Goal: Contribute content: Contribute content

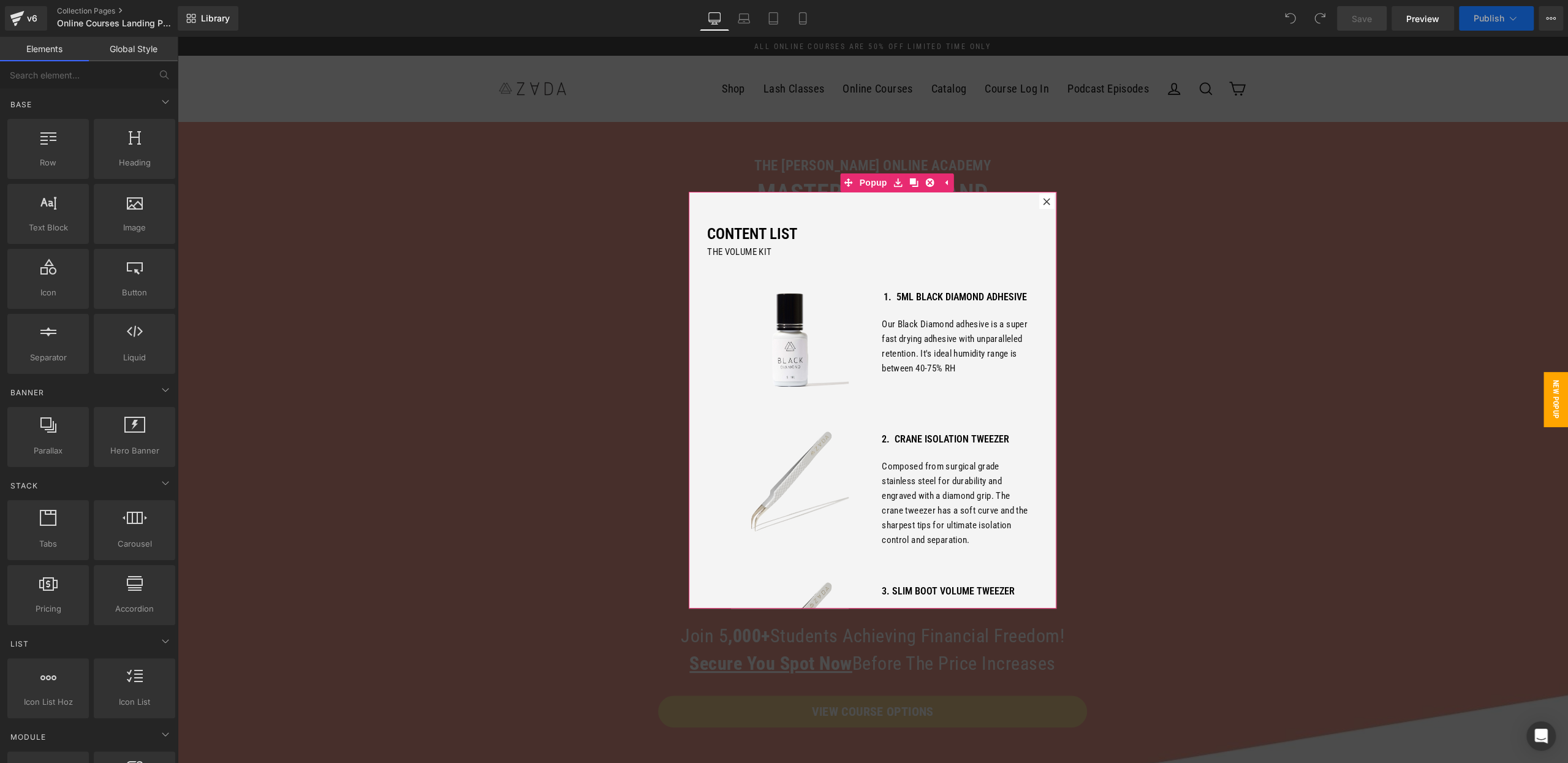
click at [1049, 201] on icon at bounding box center [1046, 201] width 7 height 7
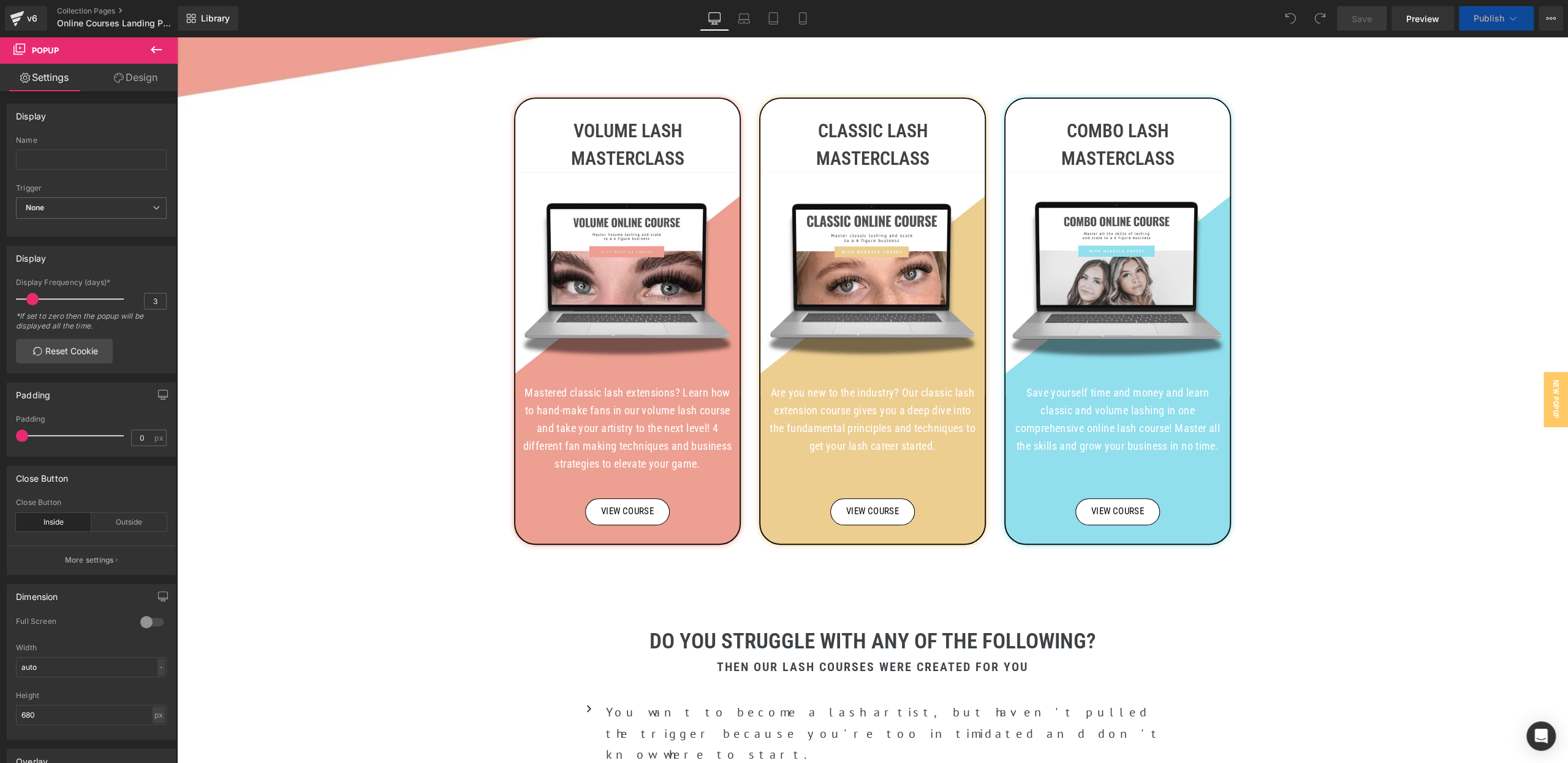
scroll to position [838, 0]
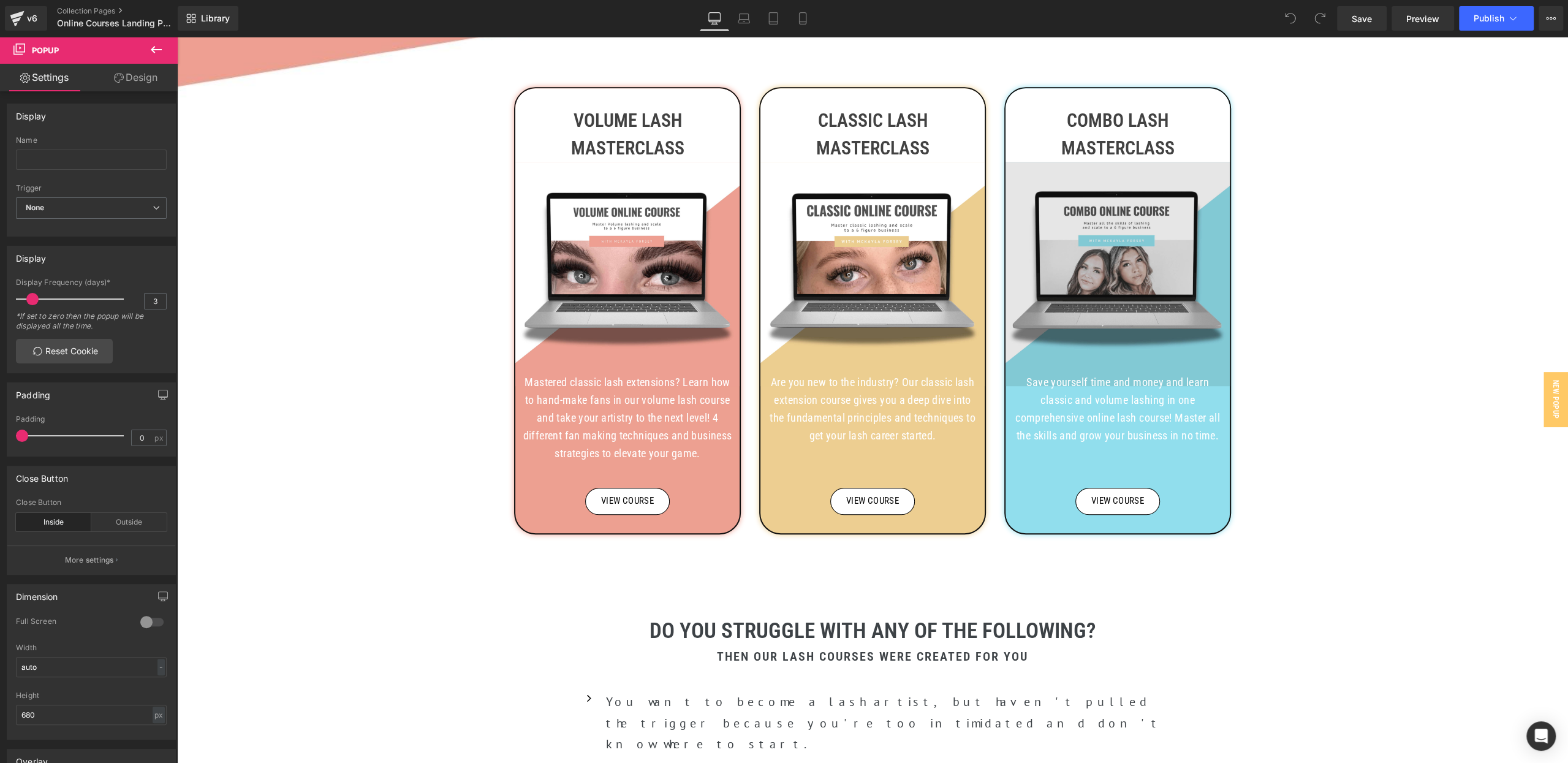
click at [1102, 255] on img at bounding box center [1118, 273] width 224 height 225
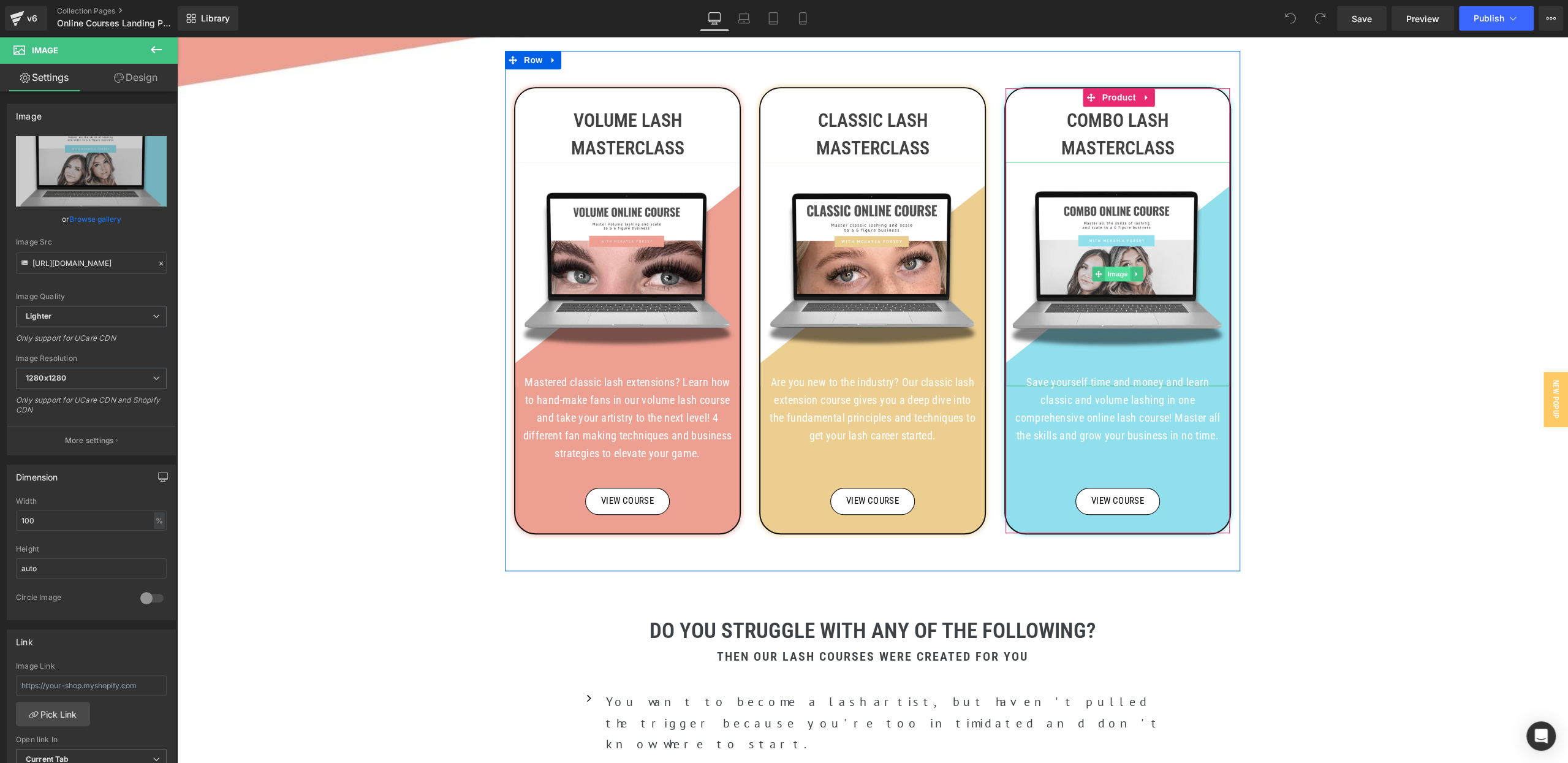
click at [1125, 275] on span "Image" at bounding box center [1117, 273] width 26 height 15
click at [82, 218] on link "Browse gallery" at bounding box center [95, 219] width 52 height 22
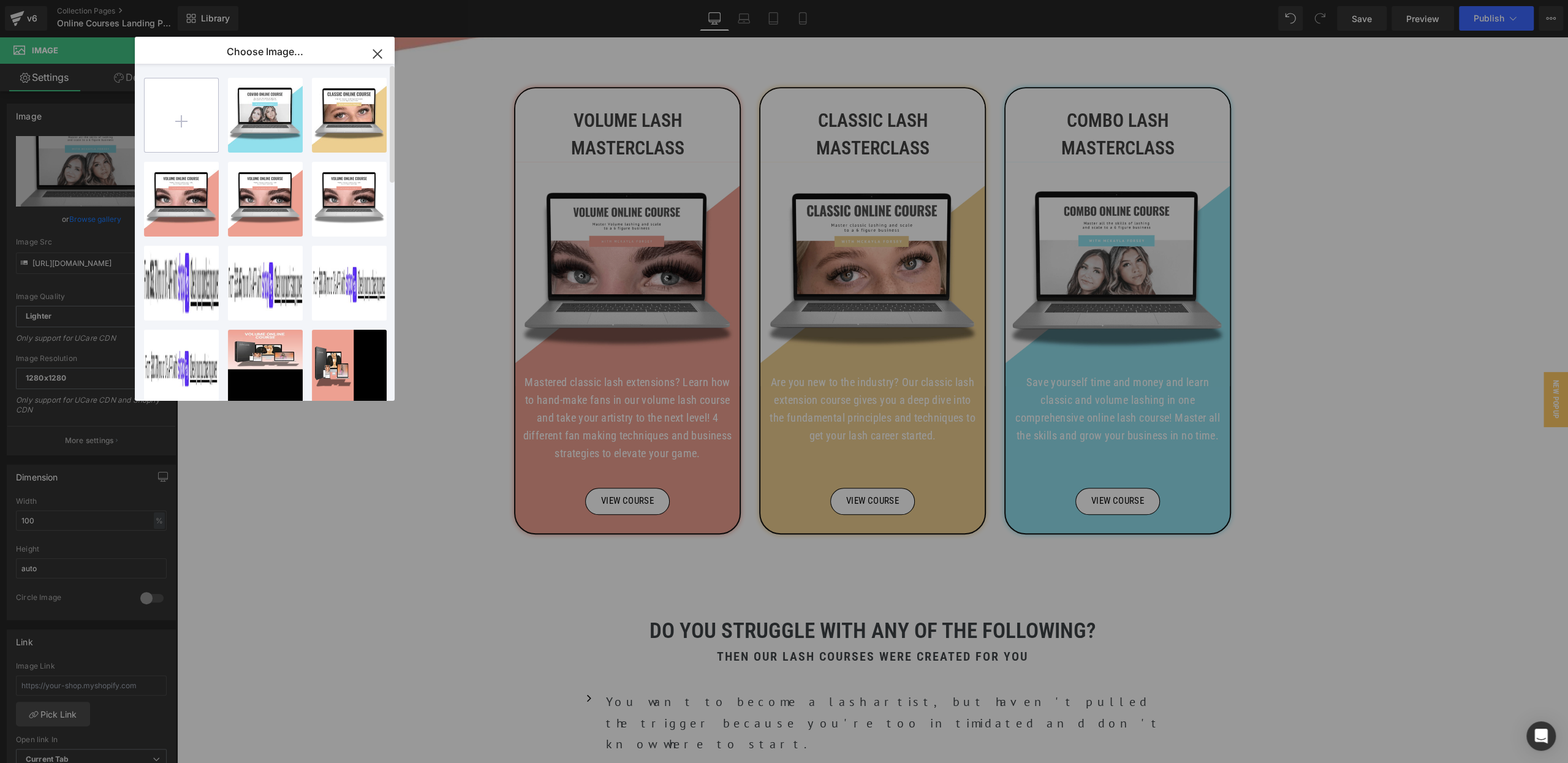
click at [170, 127] on input "file" at bounding box center [181, 115] width 74 height 74
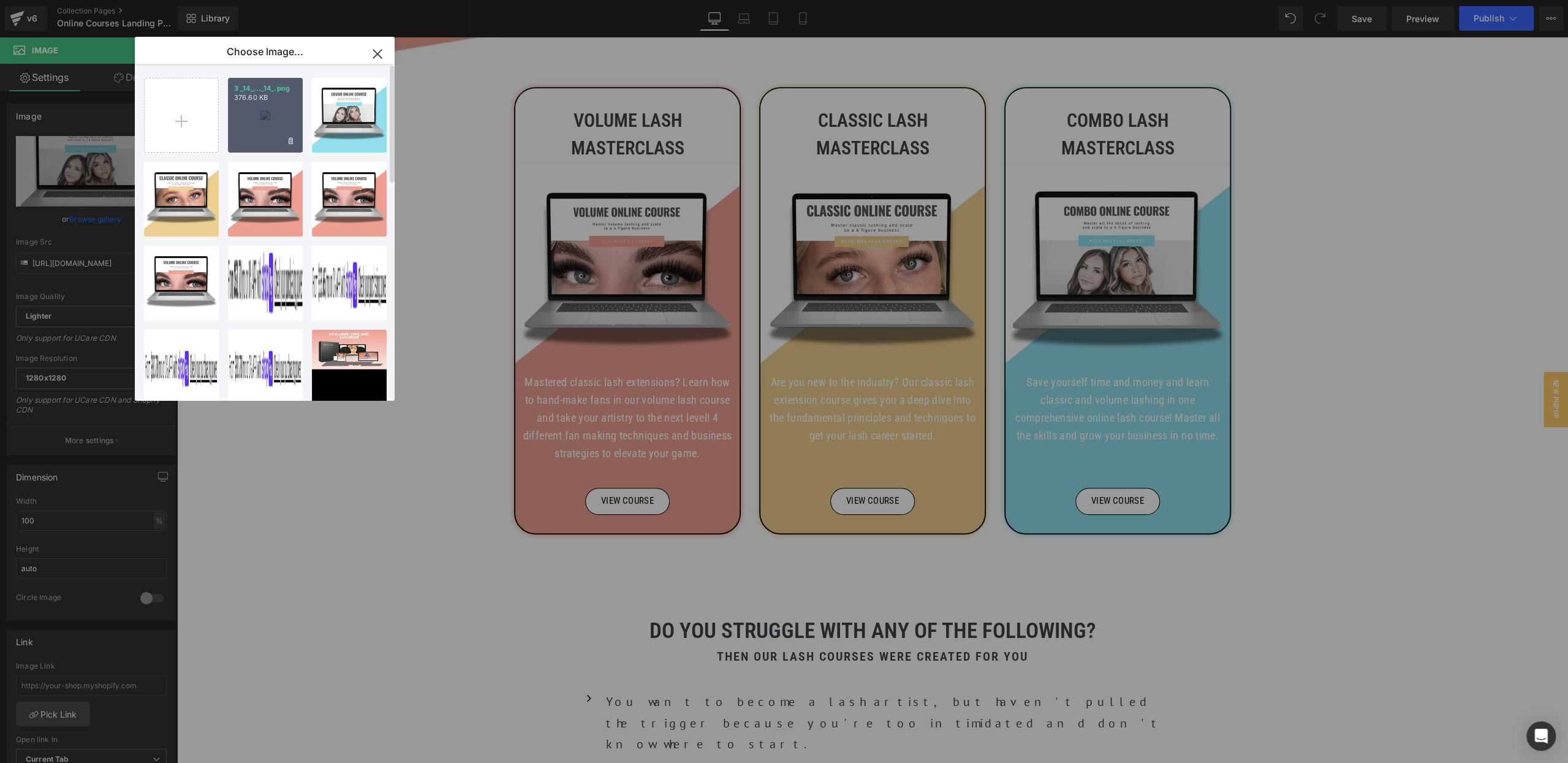
click at [275, 118] on div "3 _14_..._14_.png 376.60 KB" at bounding box center [265, 115] width 75 height 75
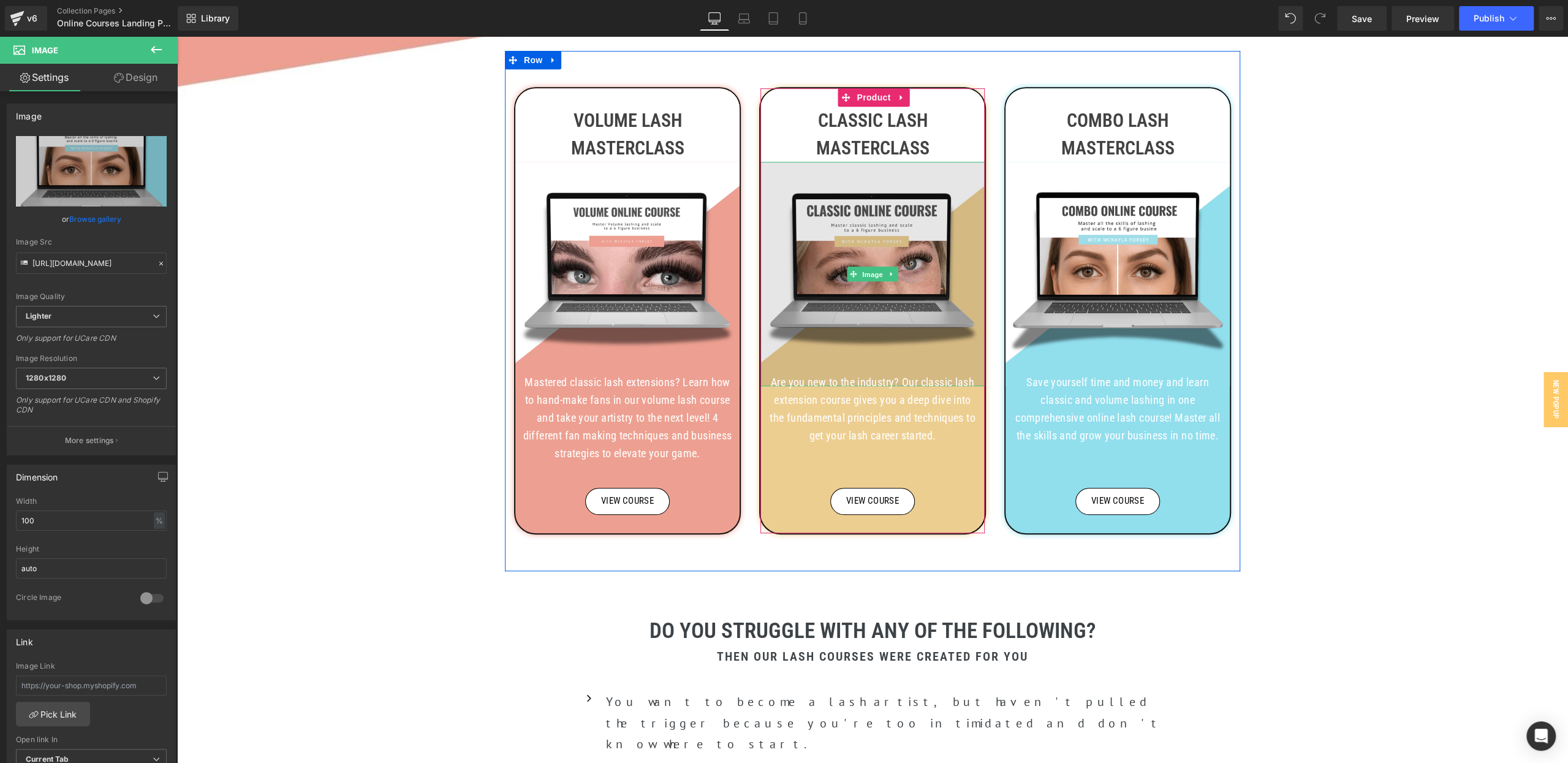
drag, startPoint x: 872, startPoint y: 273, endPoint x: 824, endPoint y: 275, distance: 48.0
click at [872, 273] on span "Image" at bounding box center [872, 274] width 26 height 15
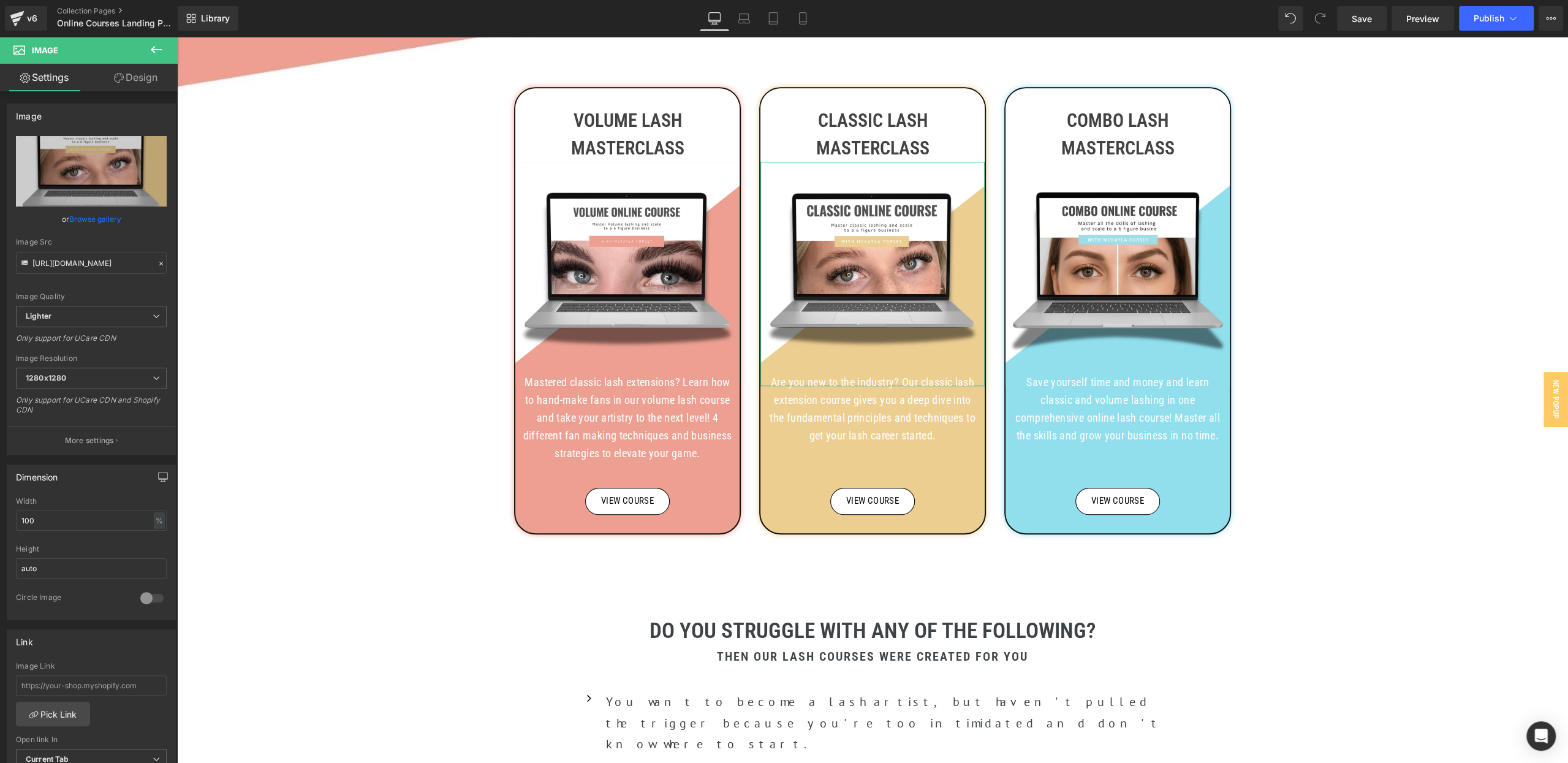
click at [76, 220] on link "Browse gallery" at bounding box center [95, 219] width 52 height 22
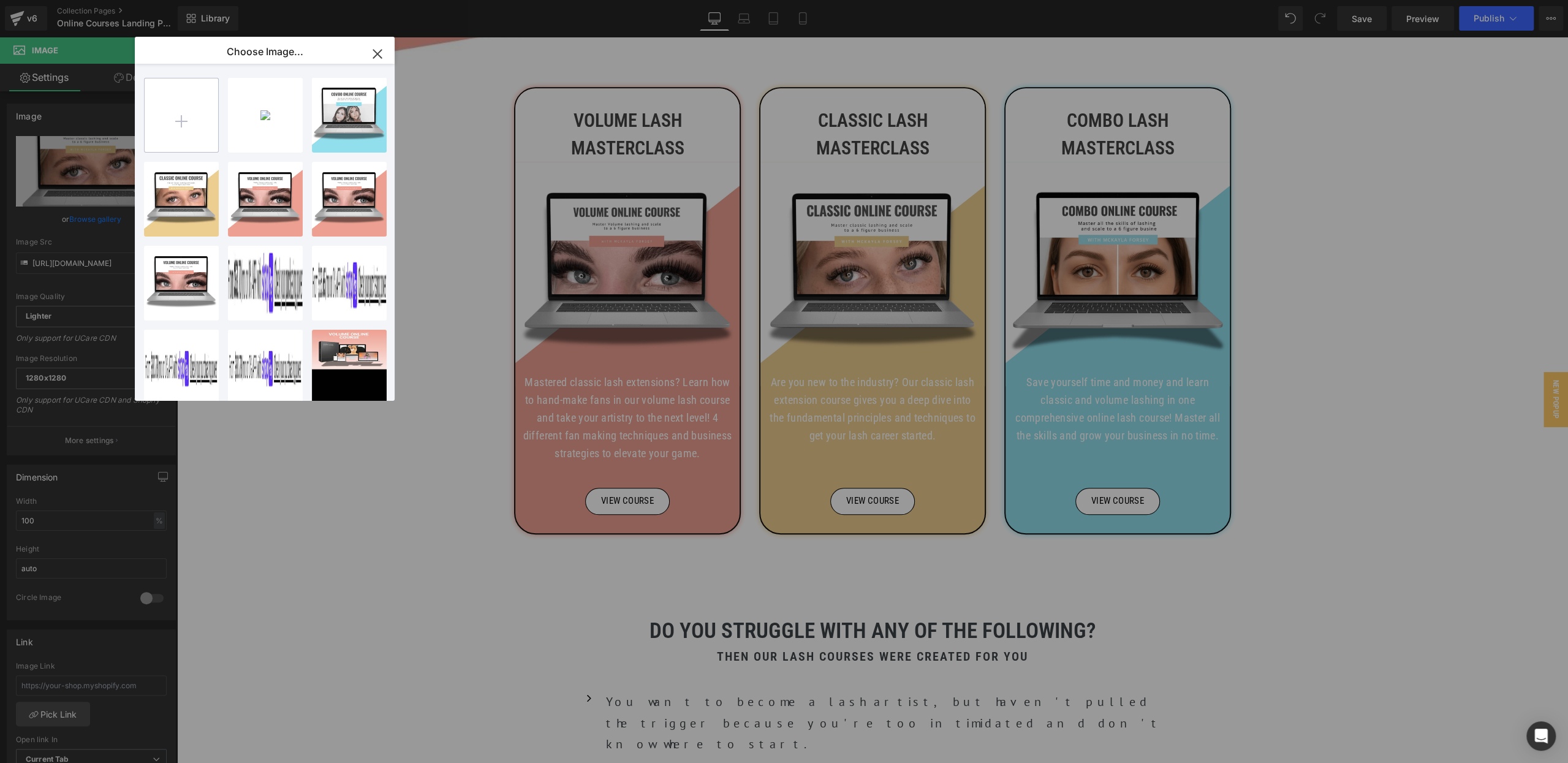
click at [193, 120] on input "file" at bounding box center [181, 115] width 74 height 74
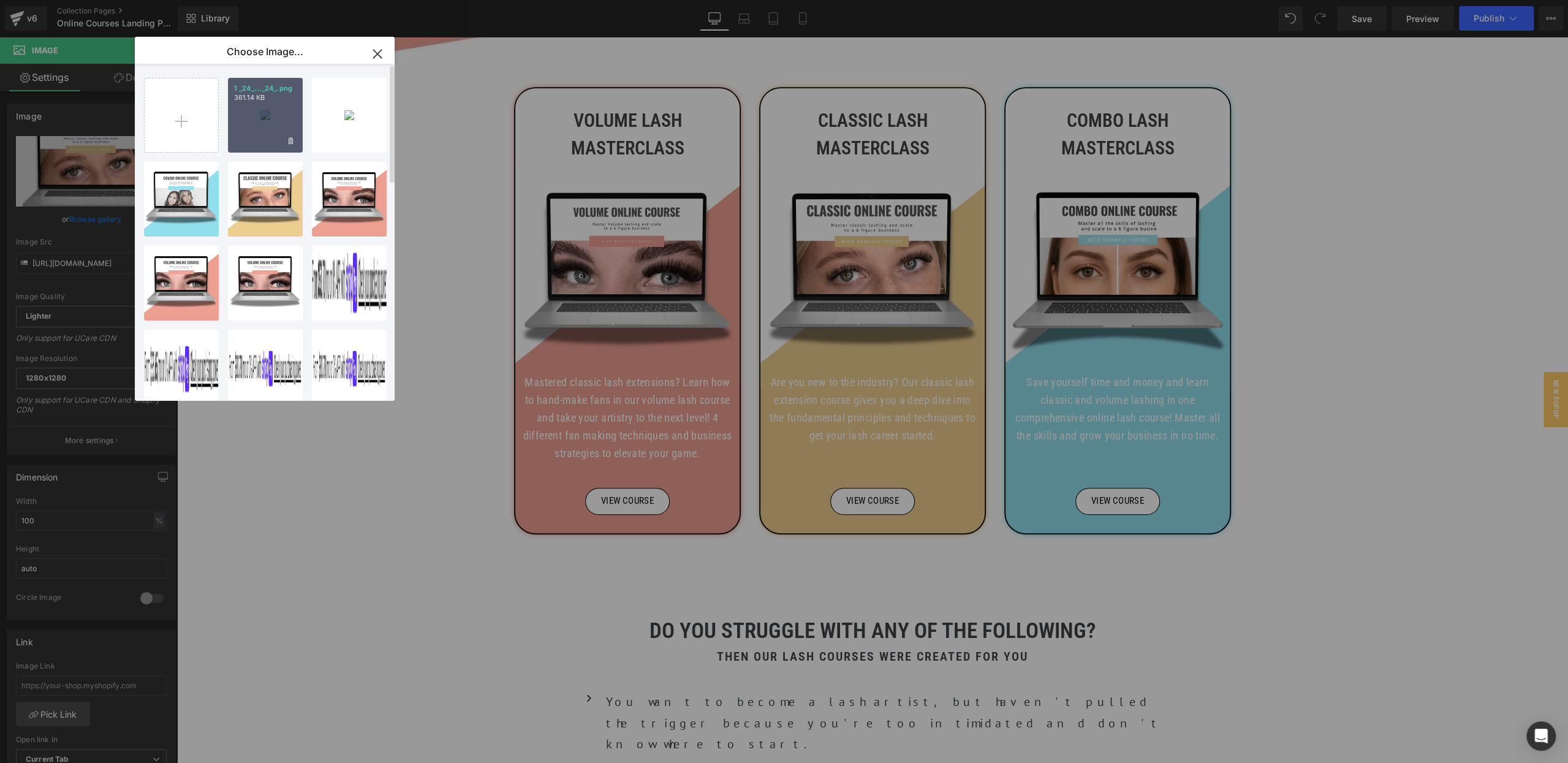
click at [254, 120] on div "1 _24_..._24_.png 361.14 KB" at bounding box center [265, 115] width 75 height 75
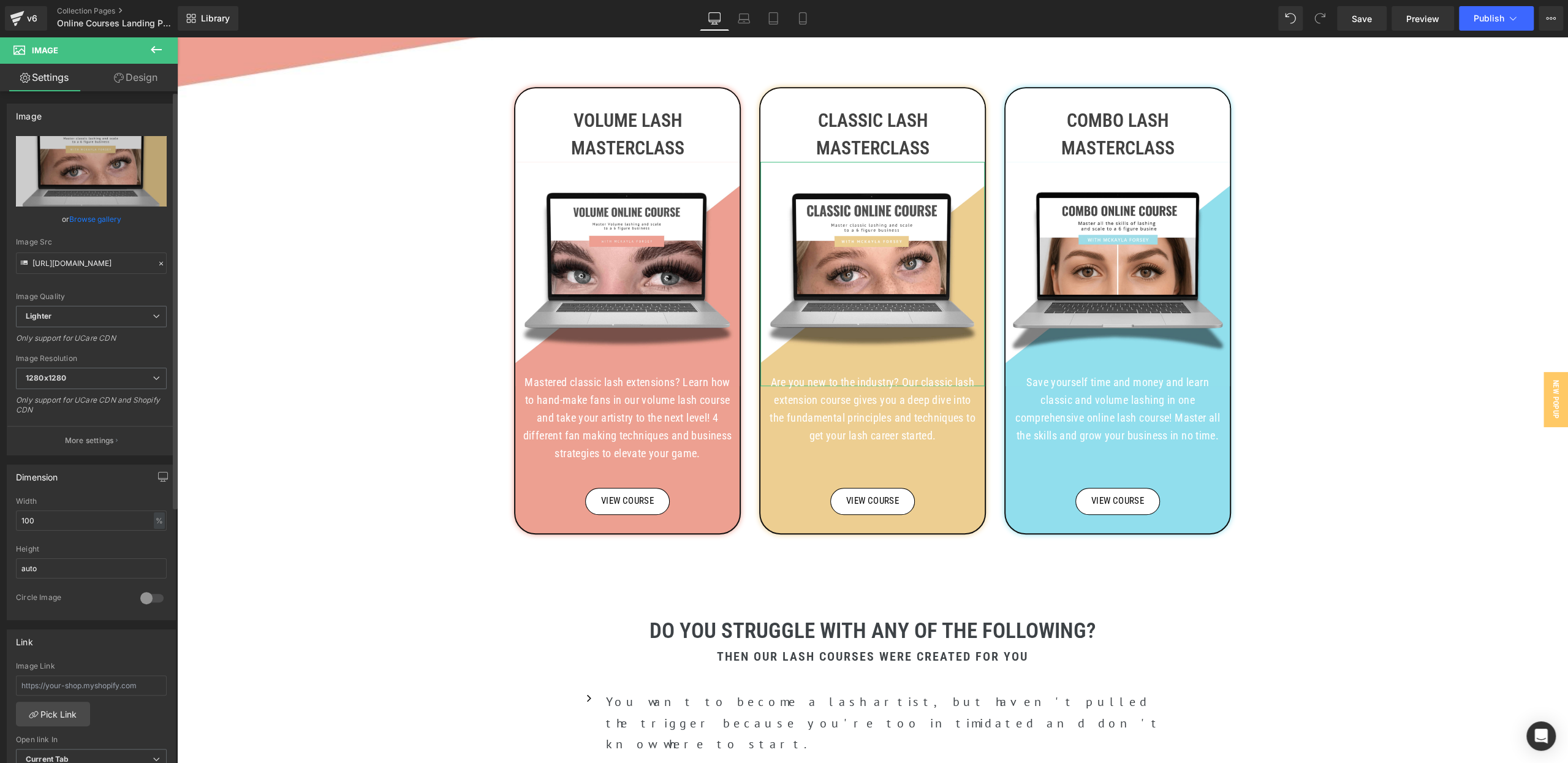
click at [94, 219] on link "Browse gallery" at bounding box center [95, 219] width 52 height 22
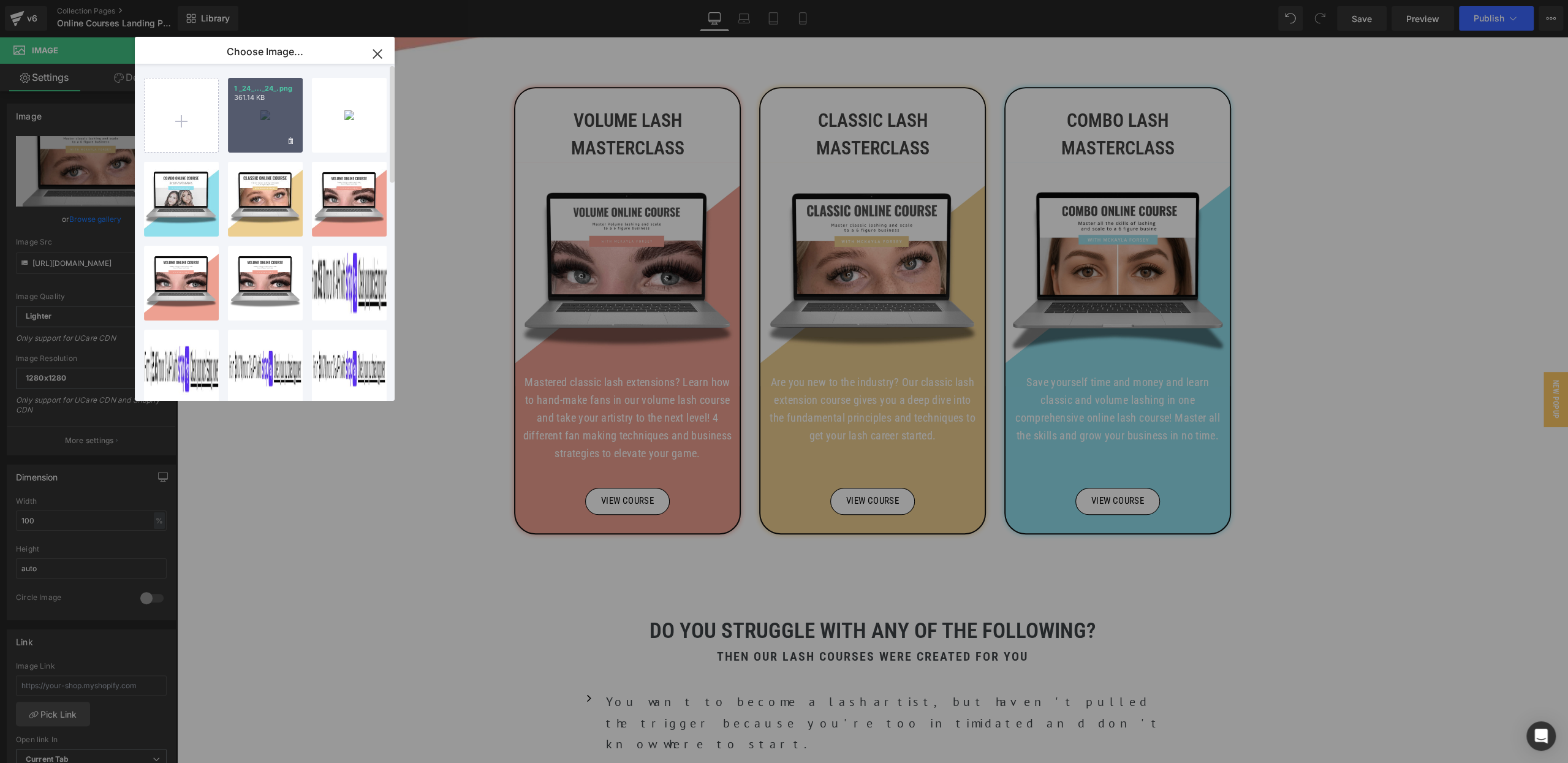
click at [247, 117] on div "1 _24_..._24_.png 361.14 KB" at bounding box center [265, 115] width 75 height 75
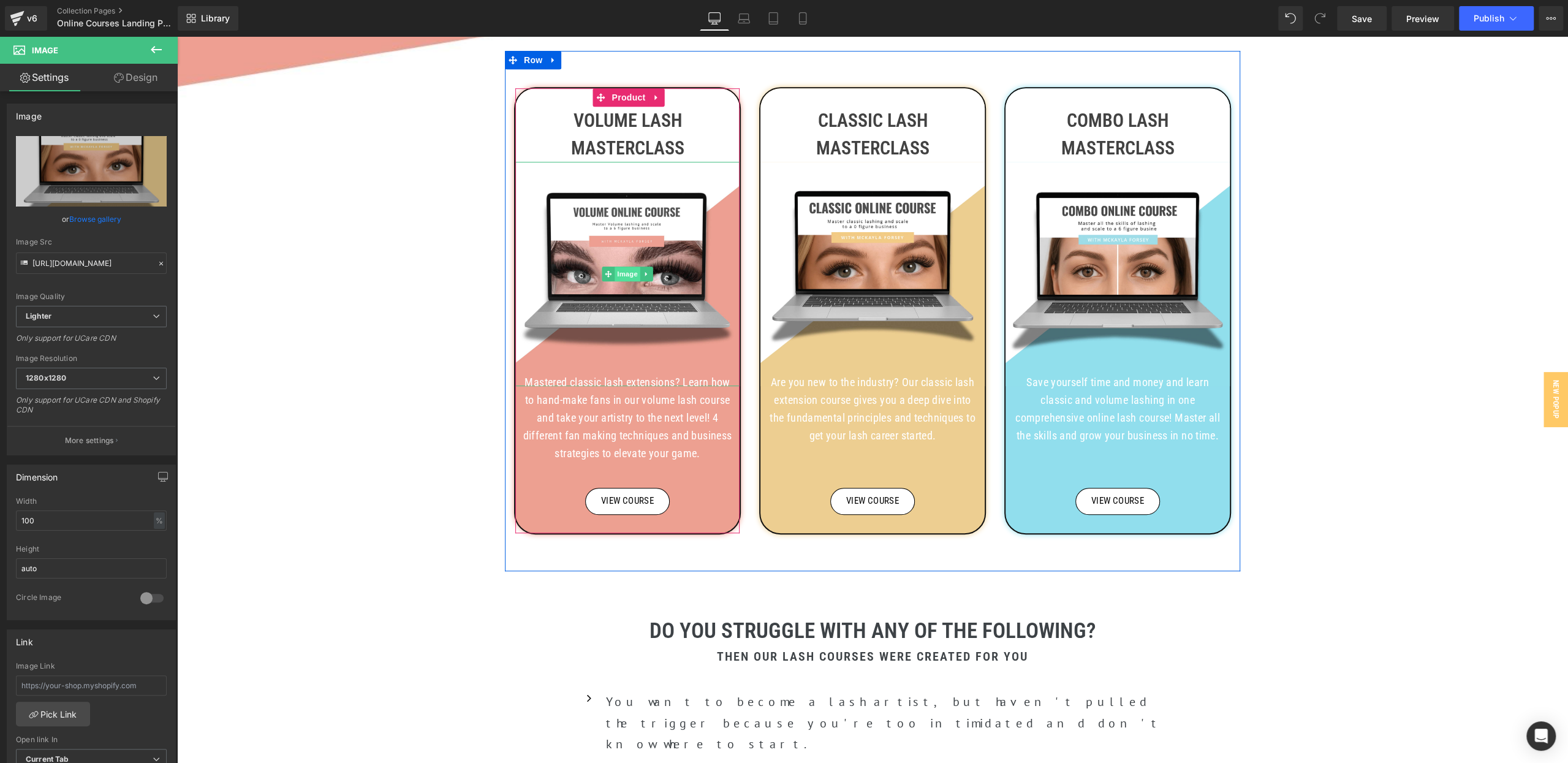
click at [623, 271] on span "Image" at bounding box center [627, 273] width 26 height 15
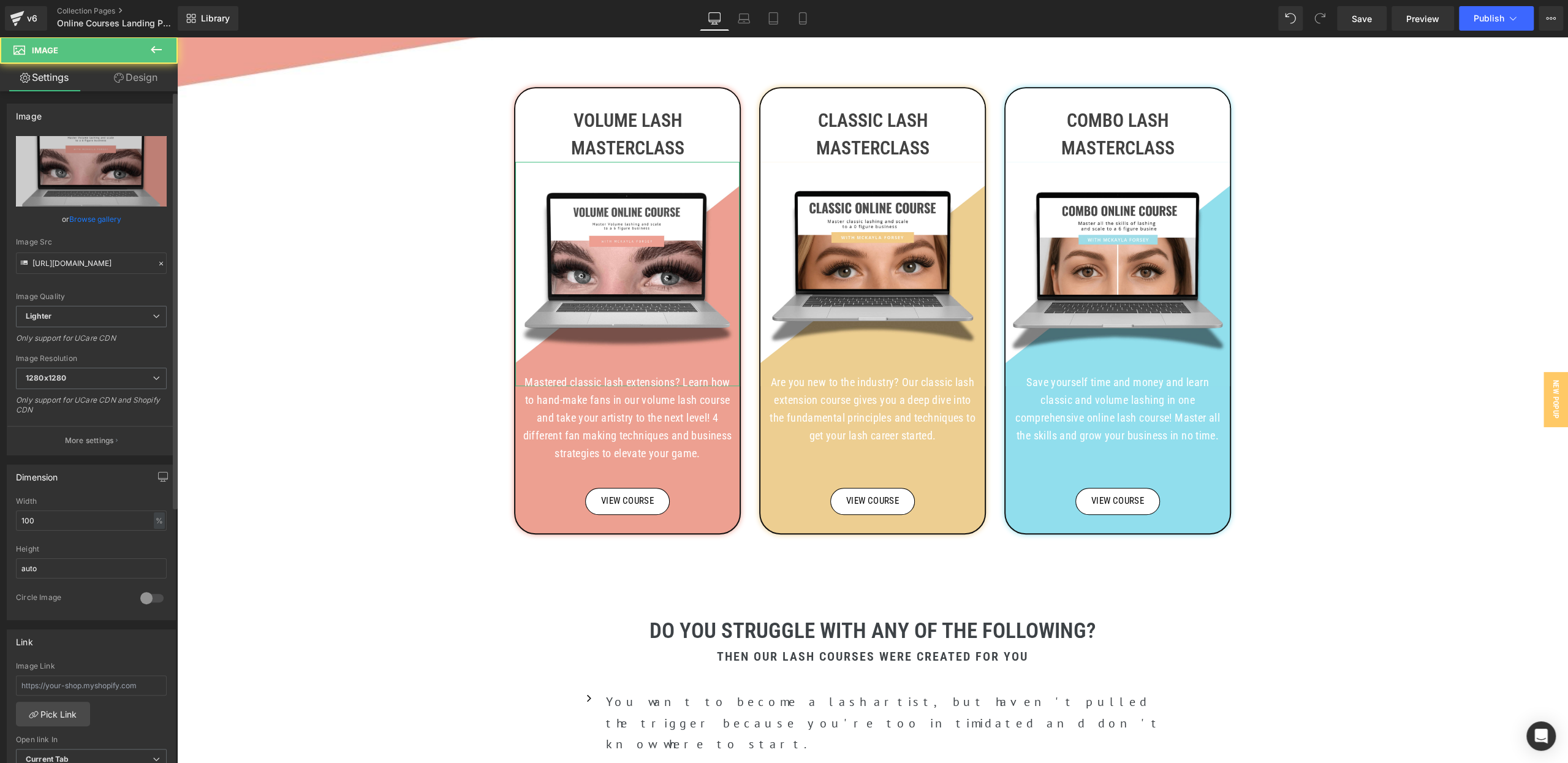
click at [77, 216] on link "Browse gallery" at bounding box center [95, 219] width 52 height 22
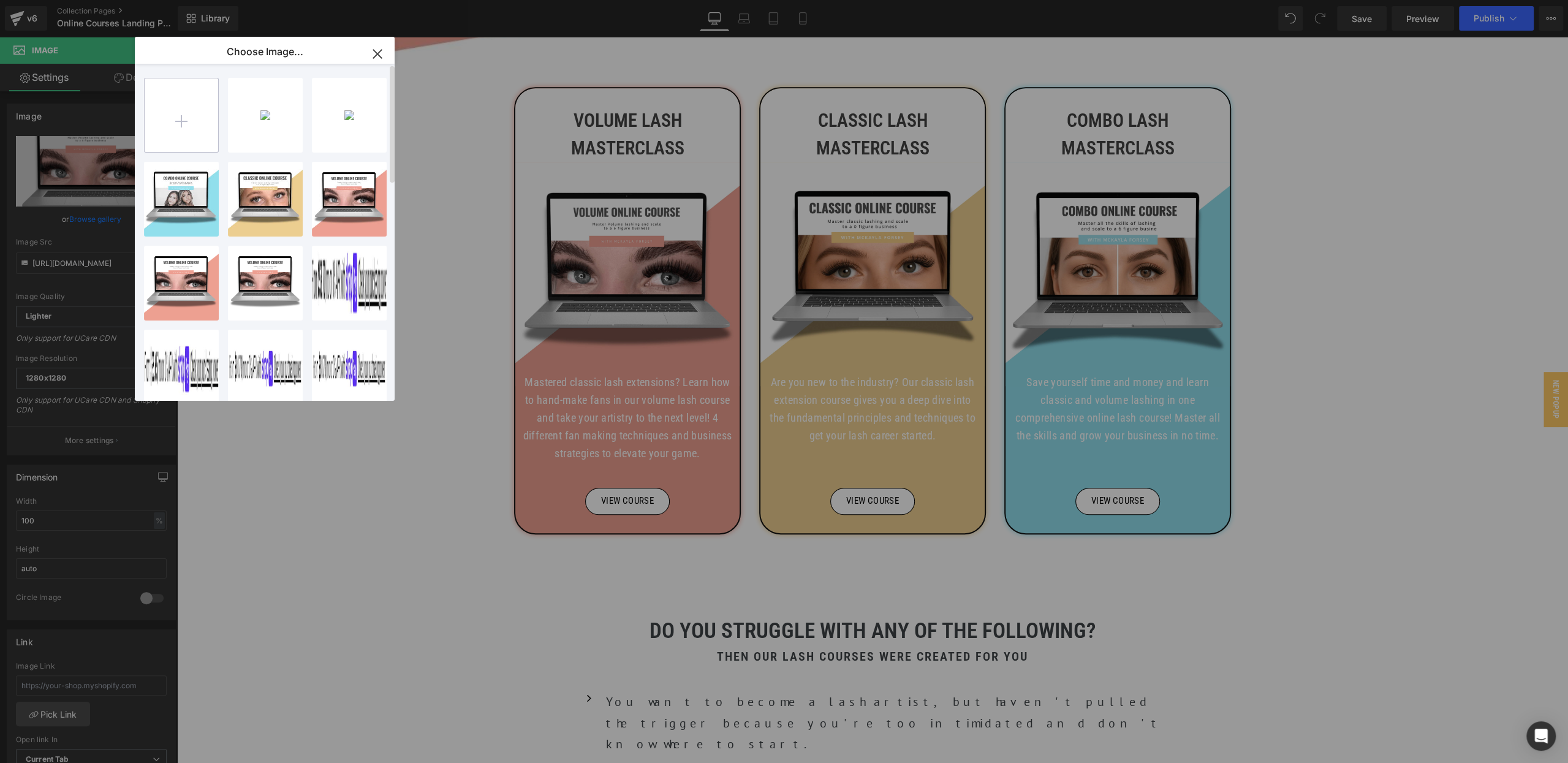
click at [169, 115] on input "file" at bounding box center [181, 115] width 74 height 74
type input "C:\fakepath\2 (16).png"
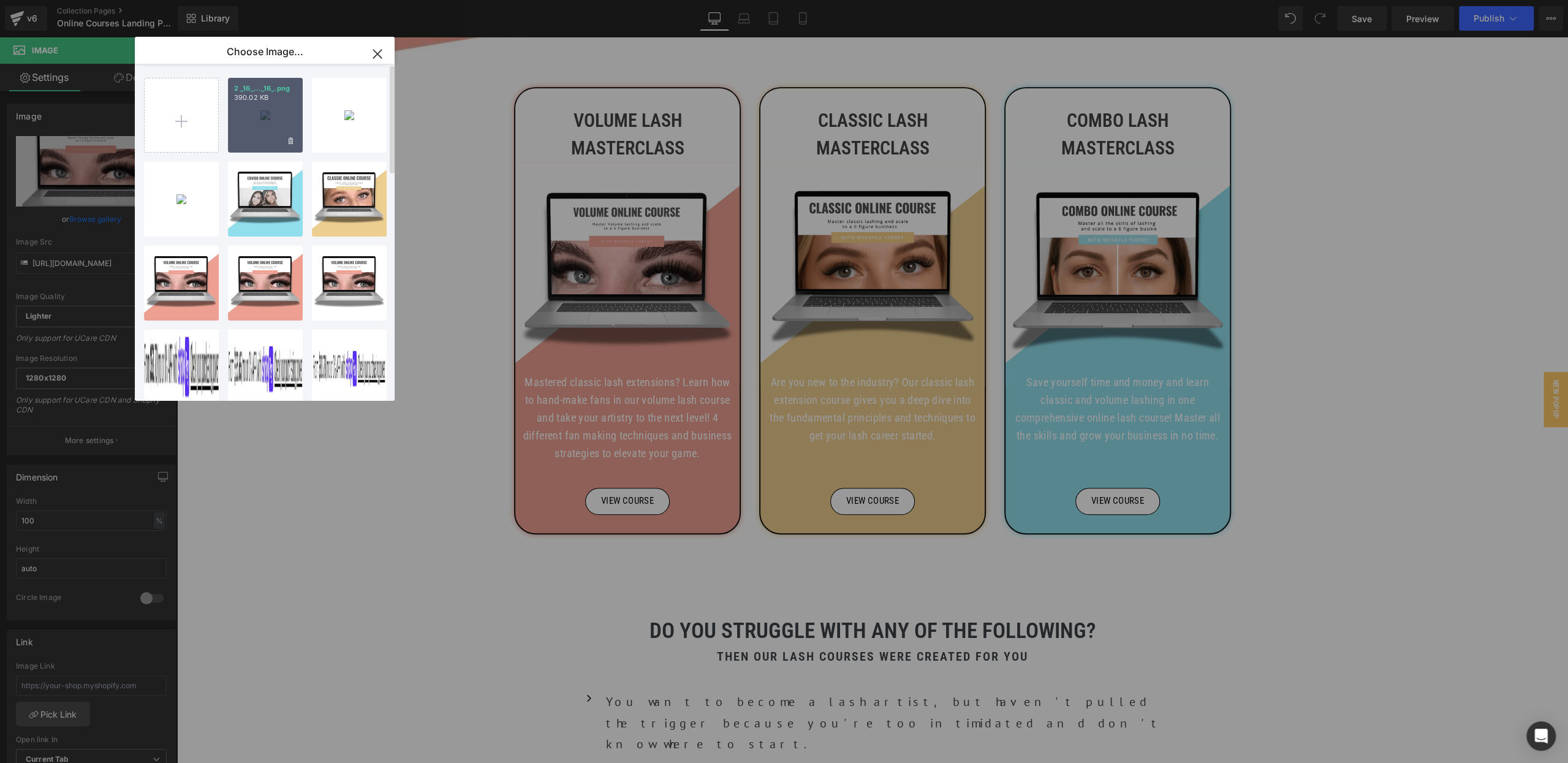
click at [249, 117] on div "2 _16_..._16_.png 390.02 KB" at bounding box center [265, 115] width 75 height 75
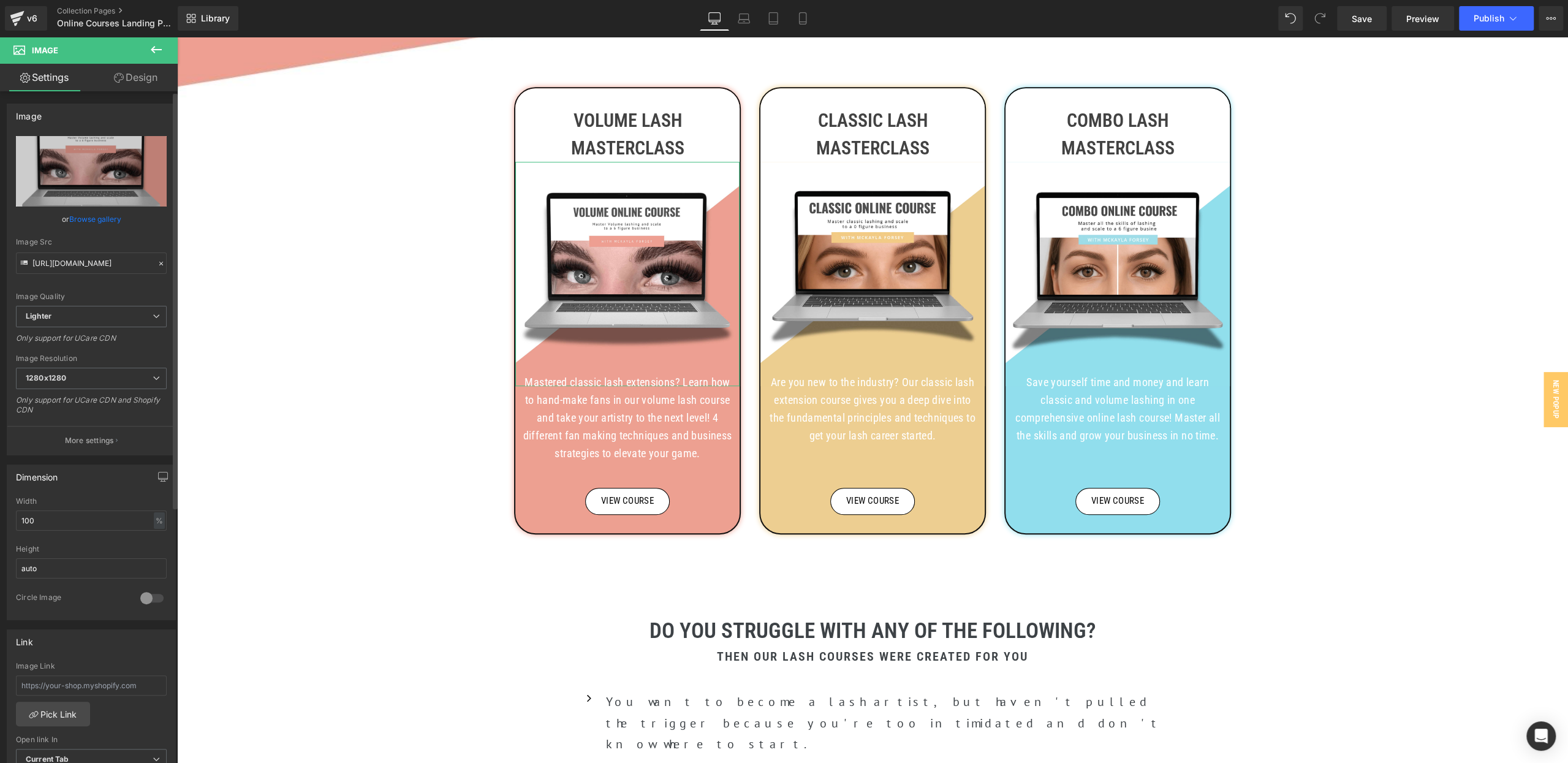
click at [112, 220] on link "Browse gallery" at bounding box center [95, 219] width 52 height 22
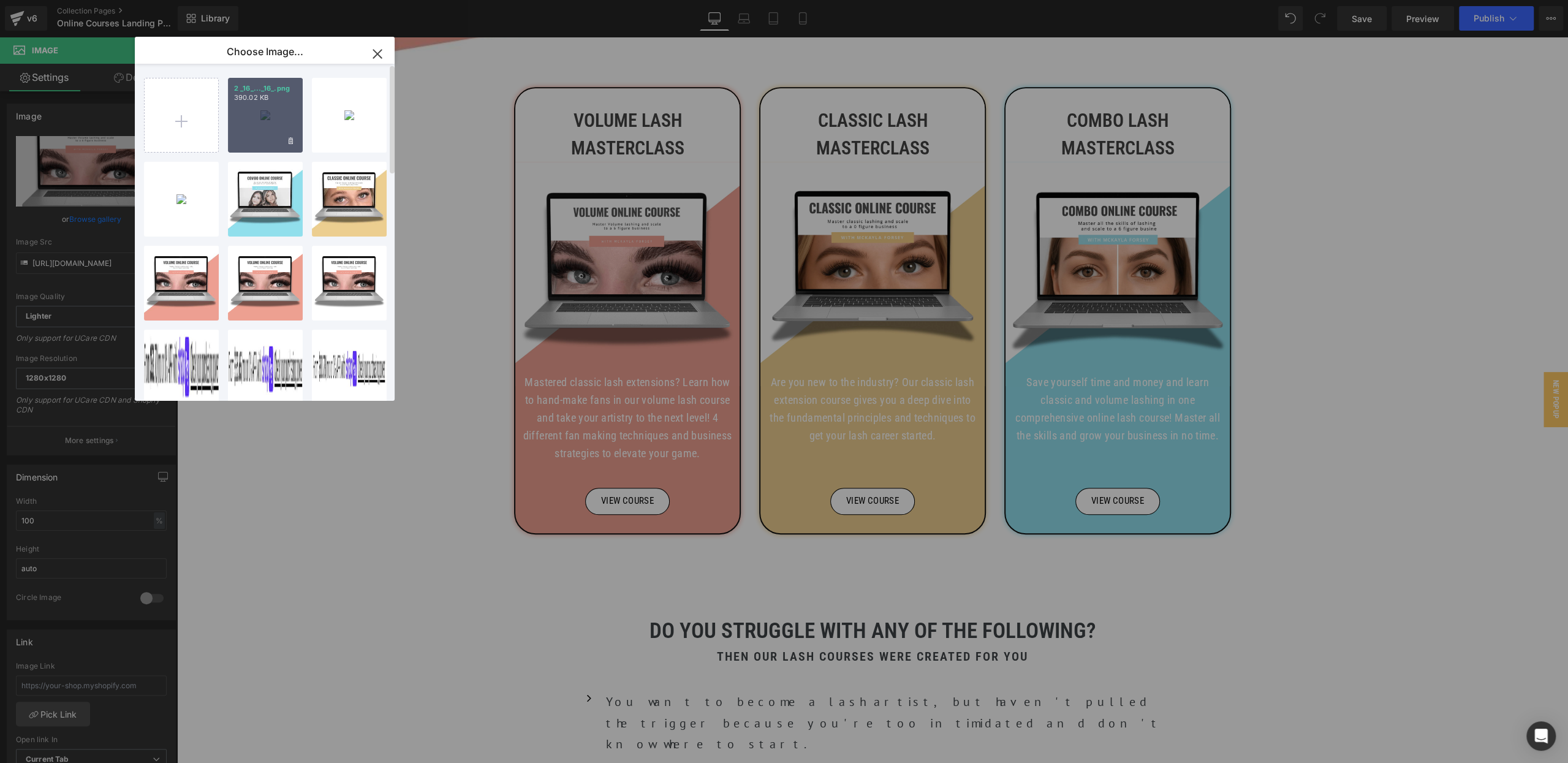
click at [269, 112] on div "2 _16_..._16_.png 390.02 KB" at bounding box center [265, 115] width 75 height 75
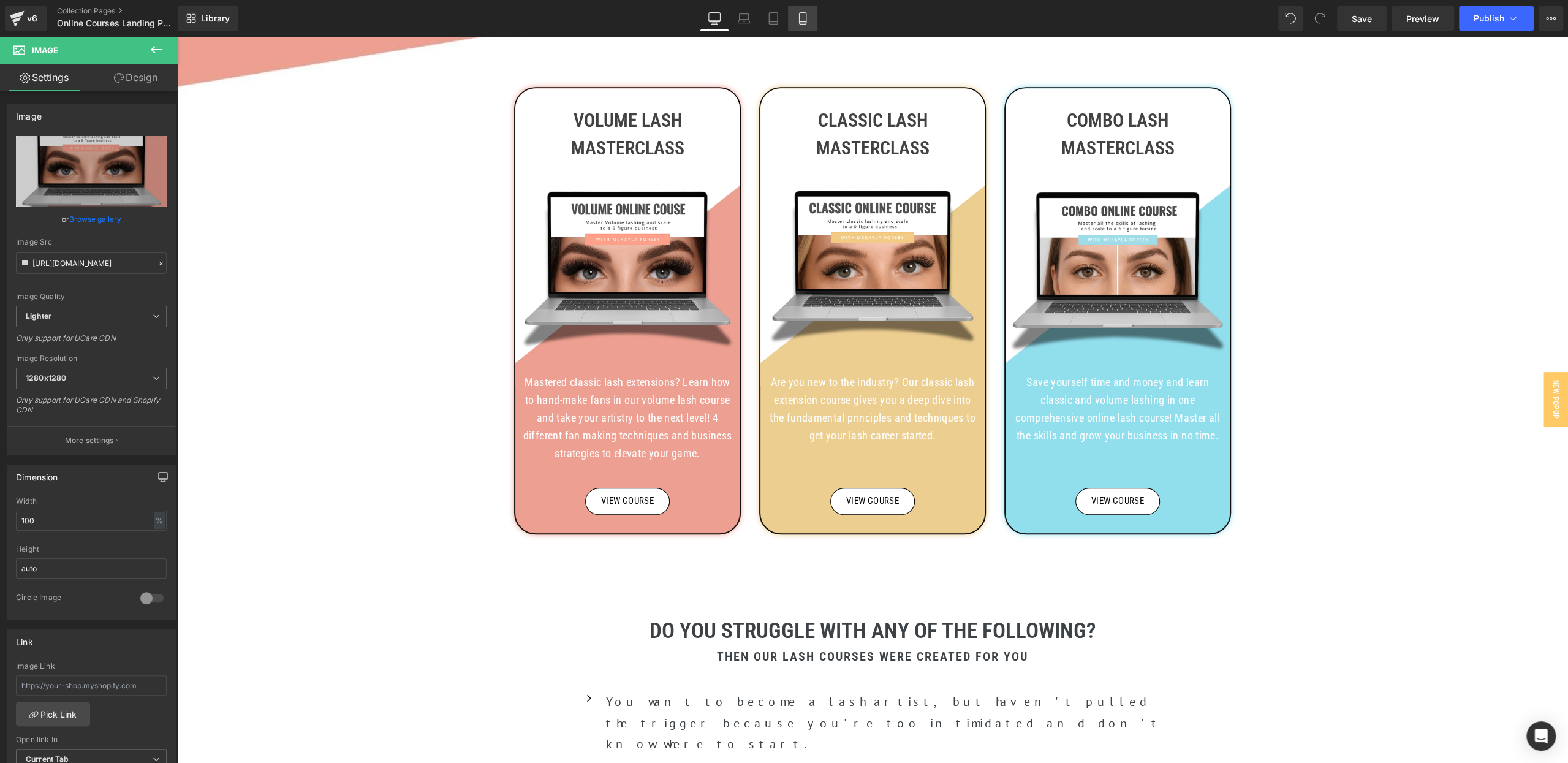
click at [797, 15] on icon at bounding box center [803, 19] width 12 height 12
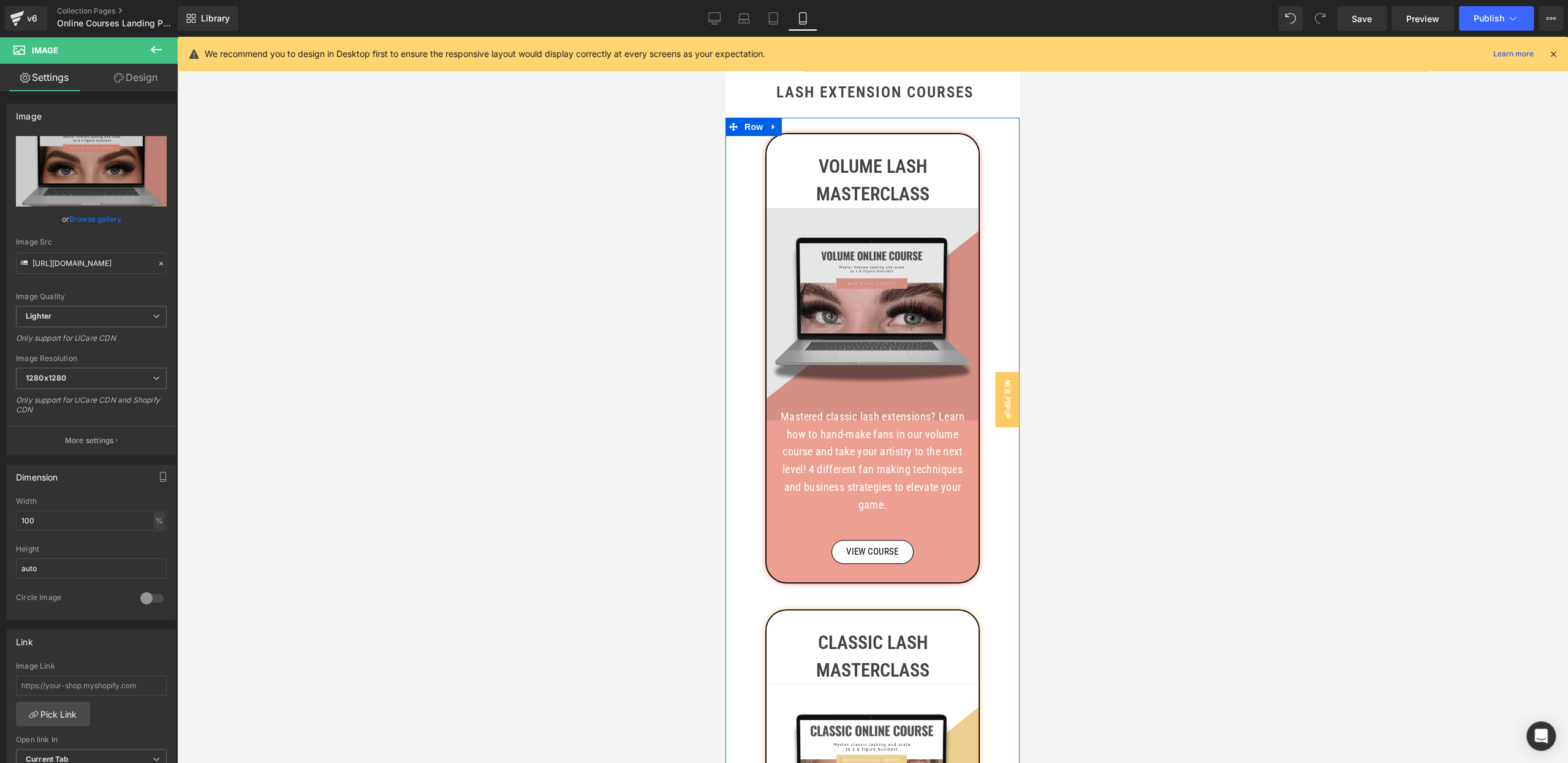
scroll to position [446, 0]
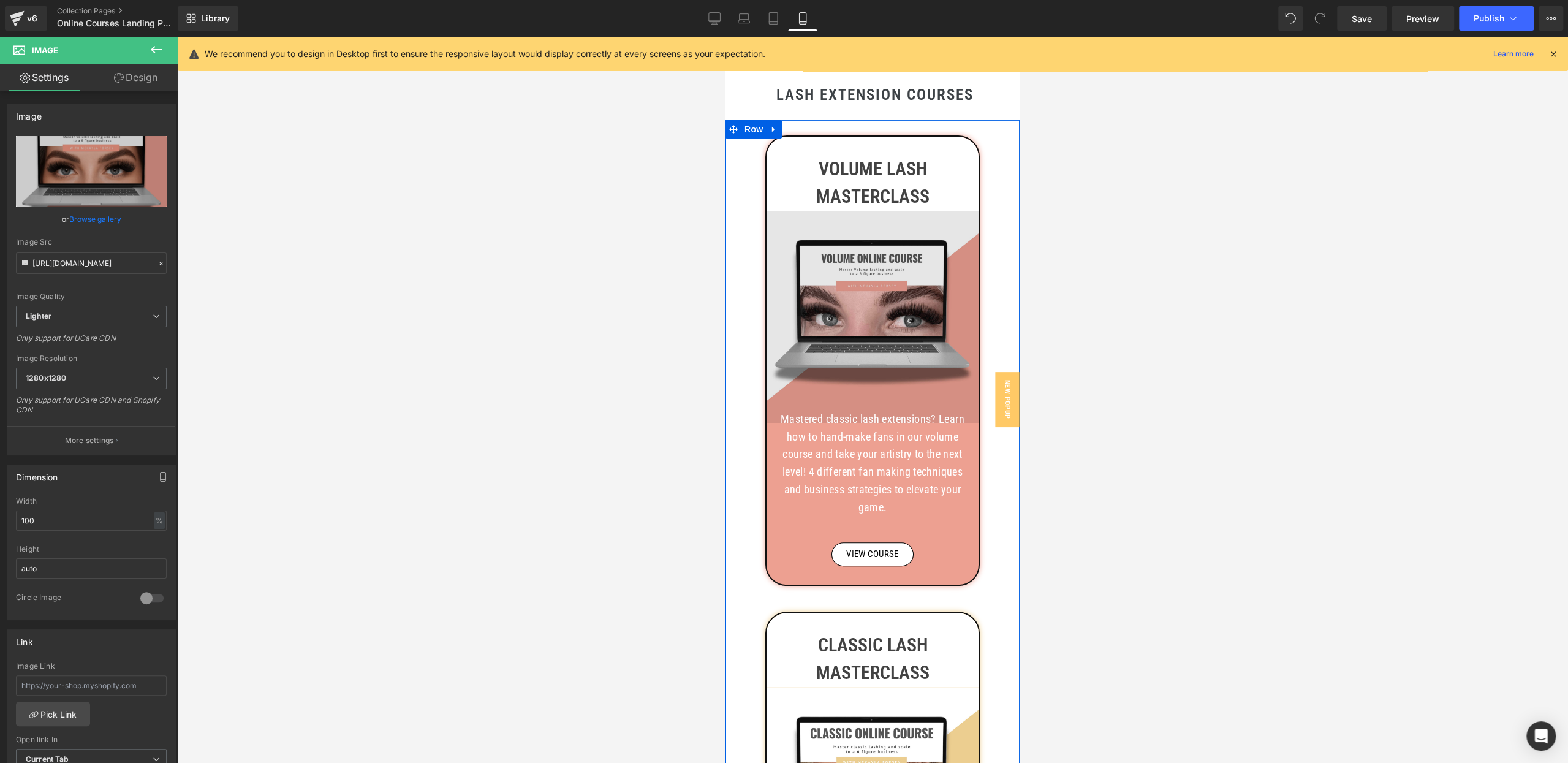
click at [886, 287] on img at bounding box center [872, 316] width 212 height 212
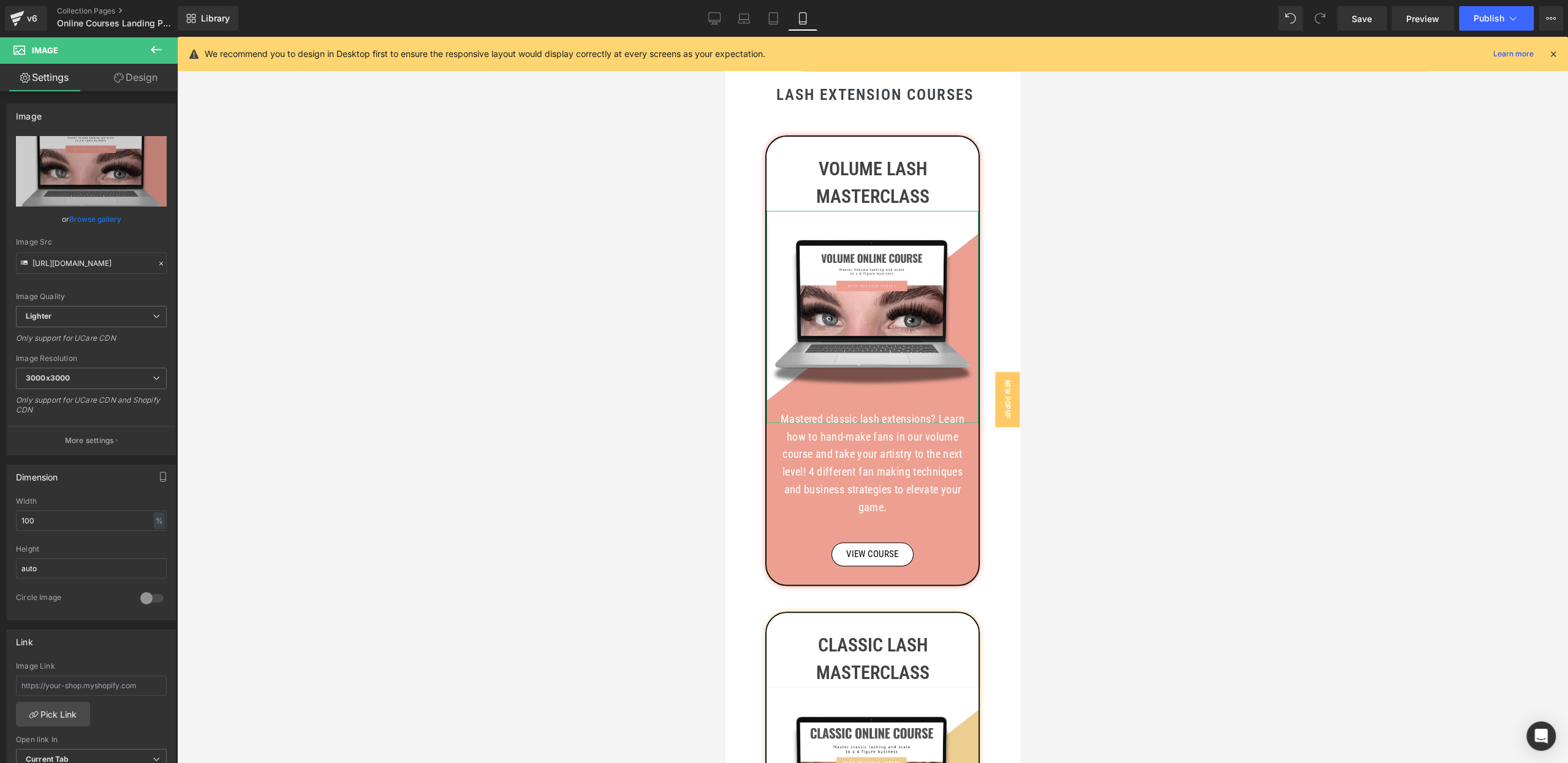
click at [107, 219] on link "Browse gallery" at bounding box center [95, 219] width 52 height 22
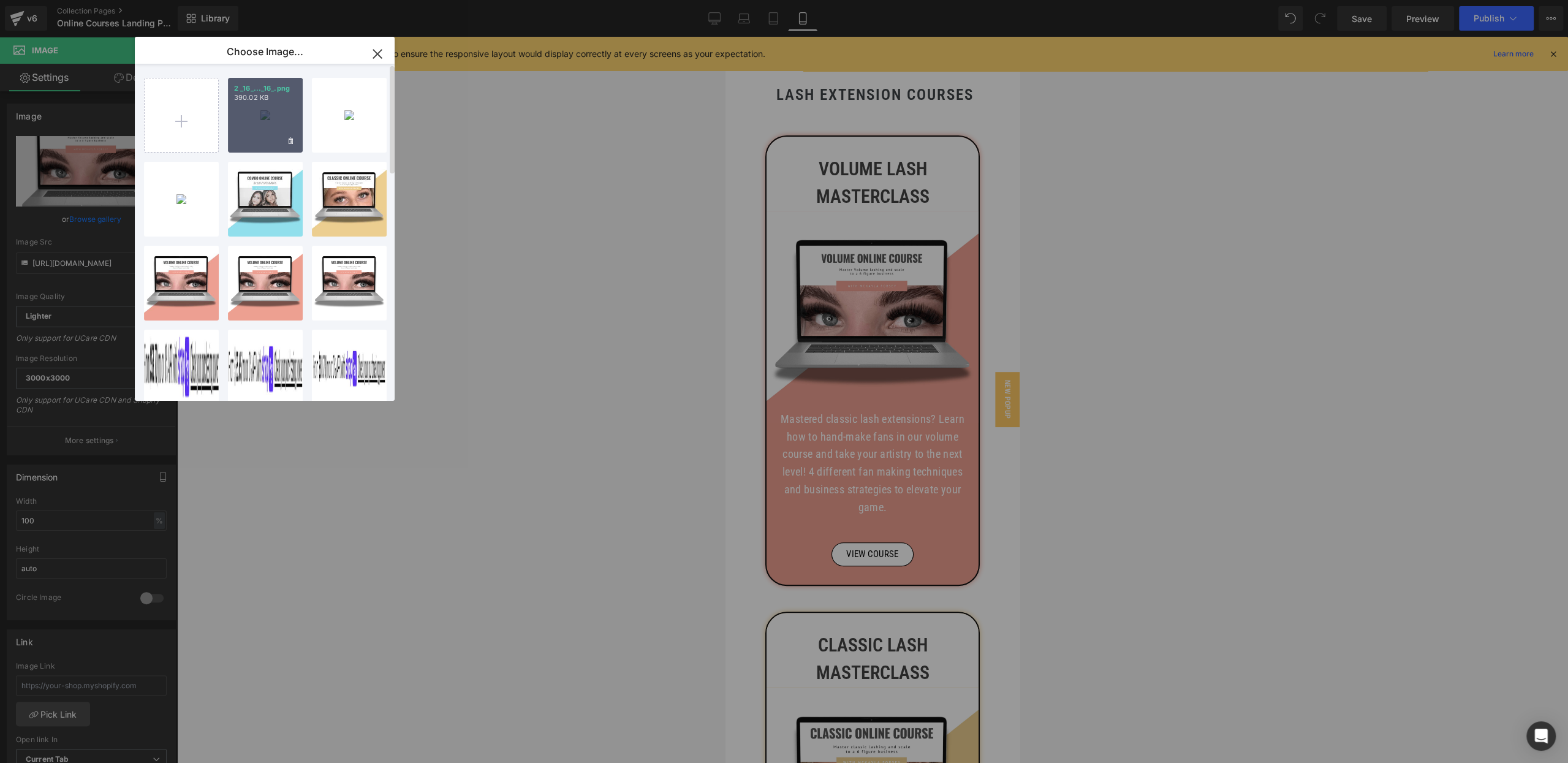
click at [263, 135] on div "2 _16_..._16_.png 390.02 KB" at bounding box center [265, 115] width 75 height 75
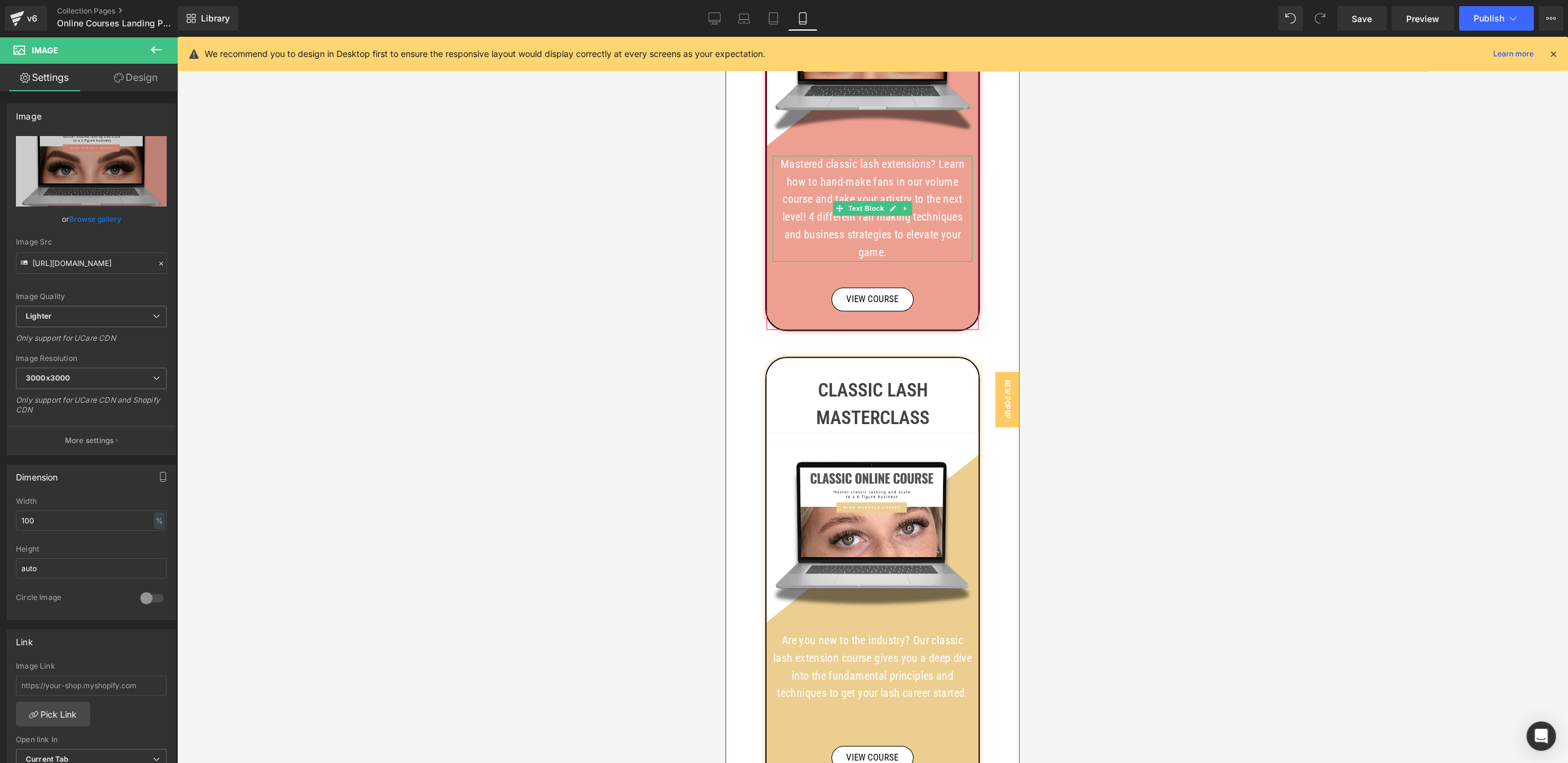
scroll to position [707, 0]
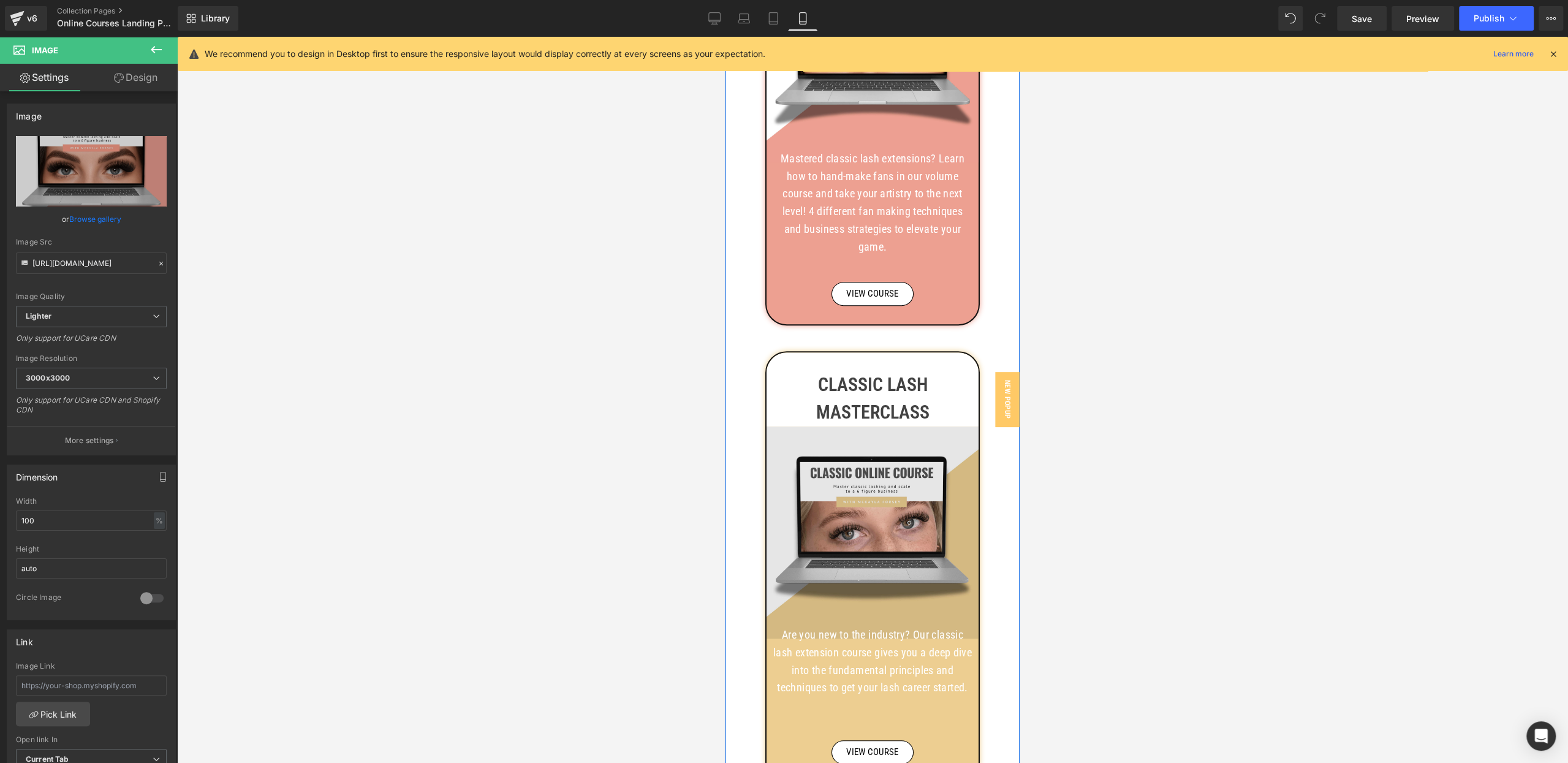
click at [876, 507] on img at bounding box center [872, 532] width 212 height 212
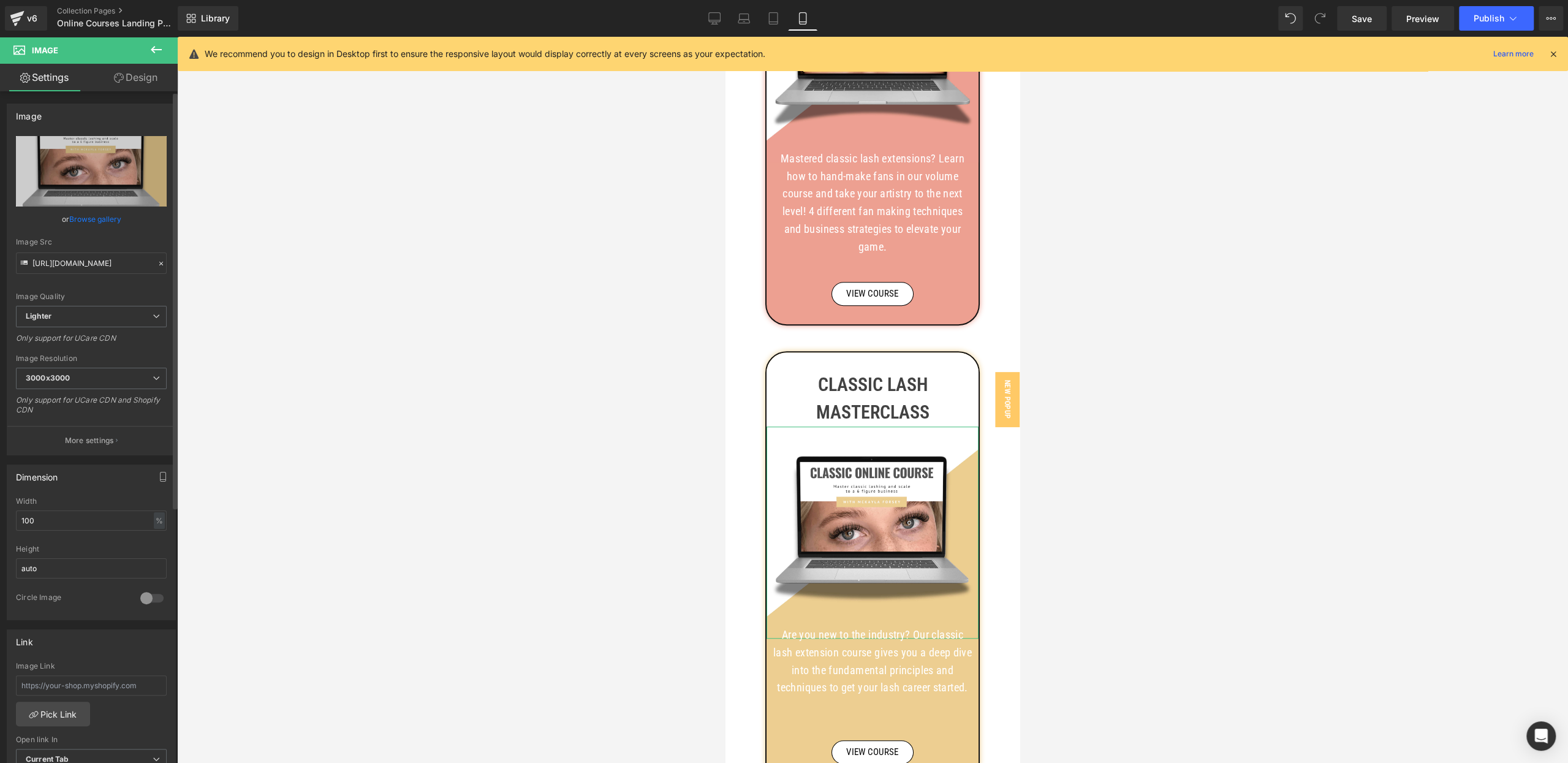
click at [85, 219] on link "Browse gallery" at bounding box center [95, 219] width 52 height 22
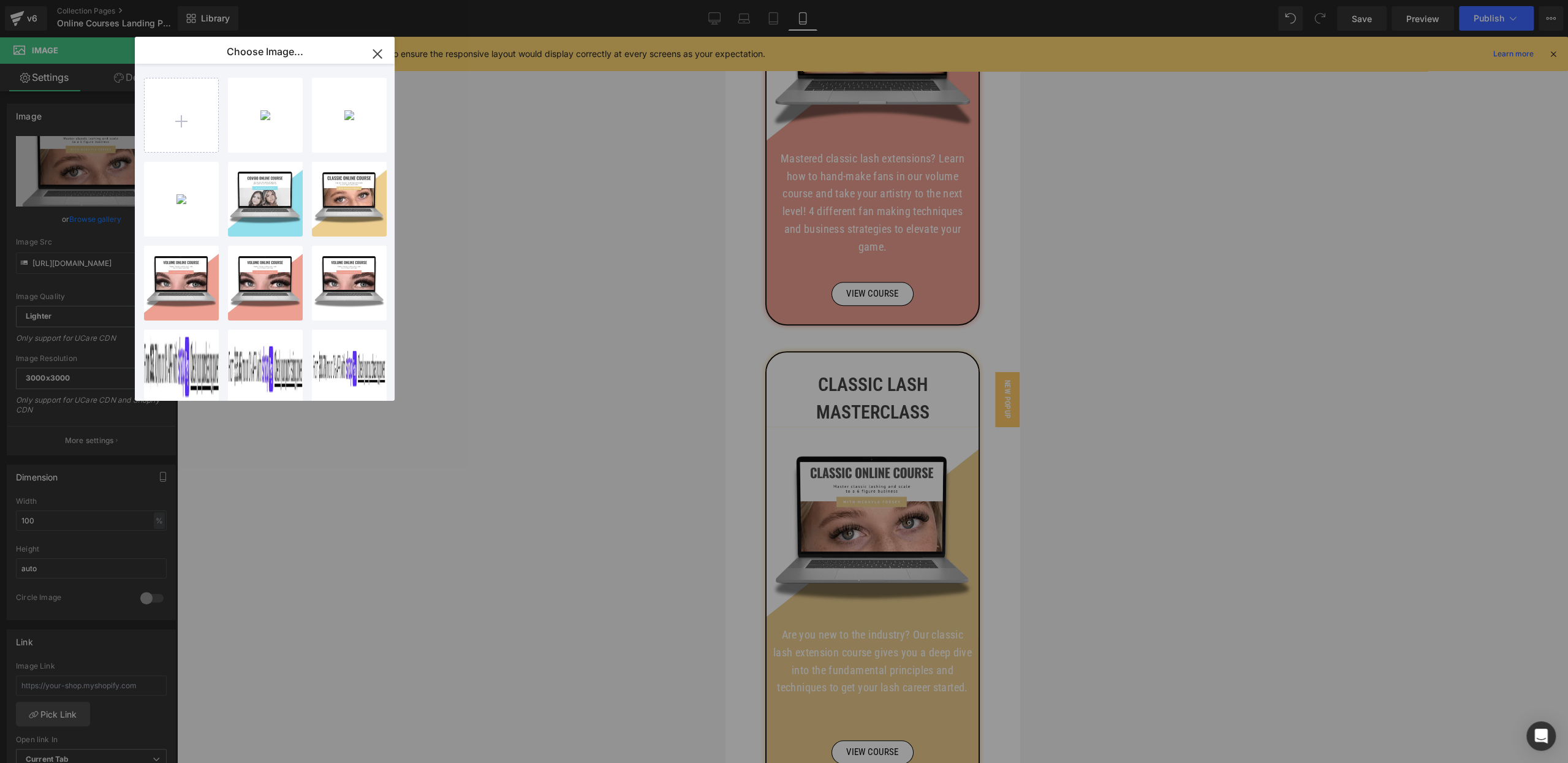
click at [0, 0] on div "1 _24_..._24_.png 361.14 KB" at bounding box center [0, 0] width 0 height 0
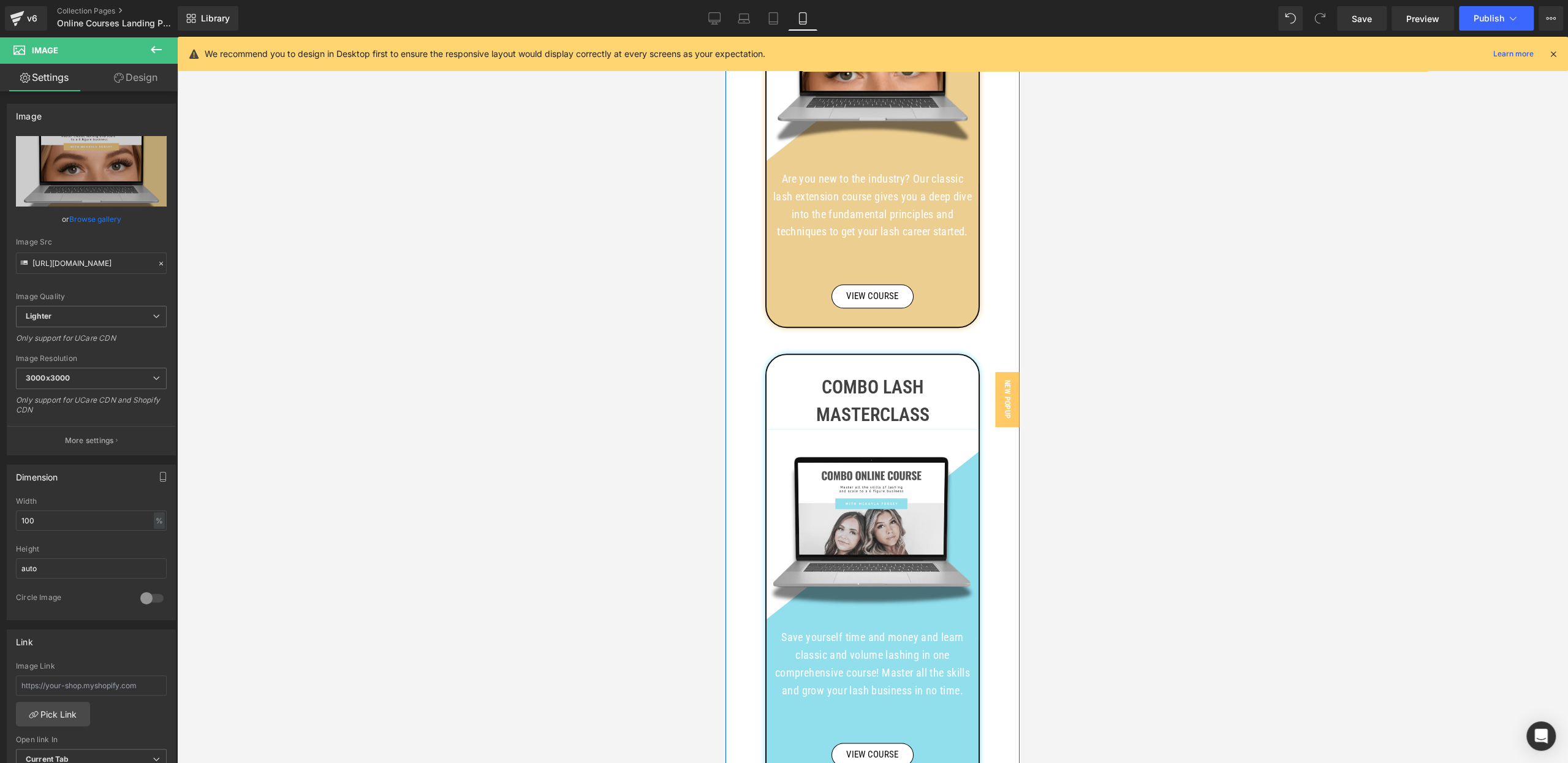
scroll to position [1189, 0]
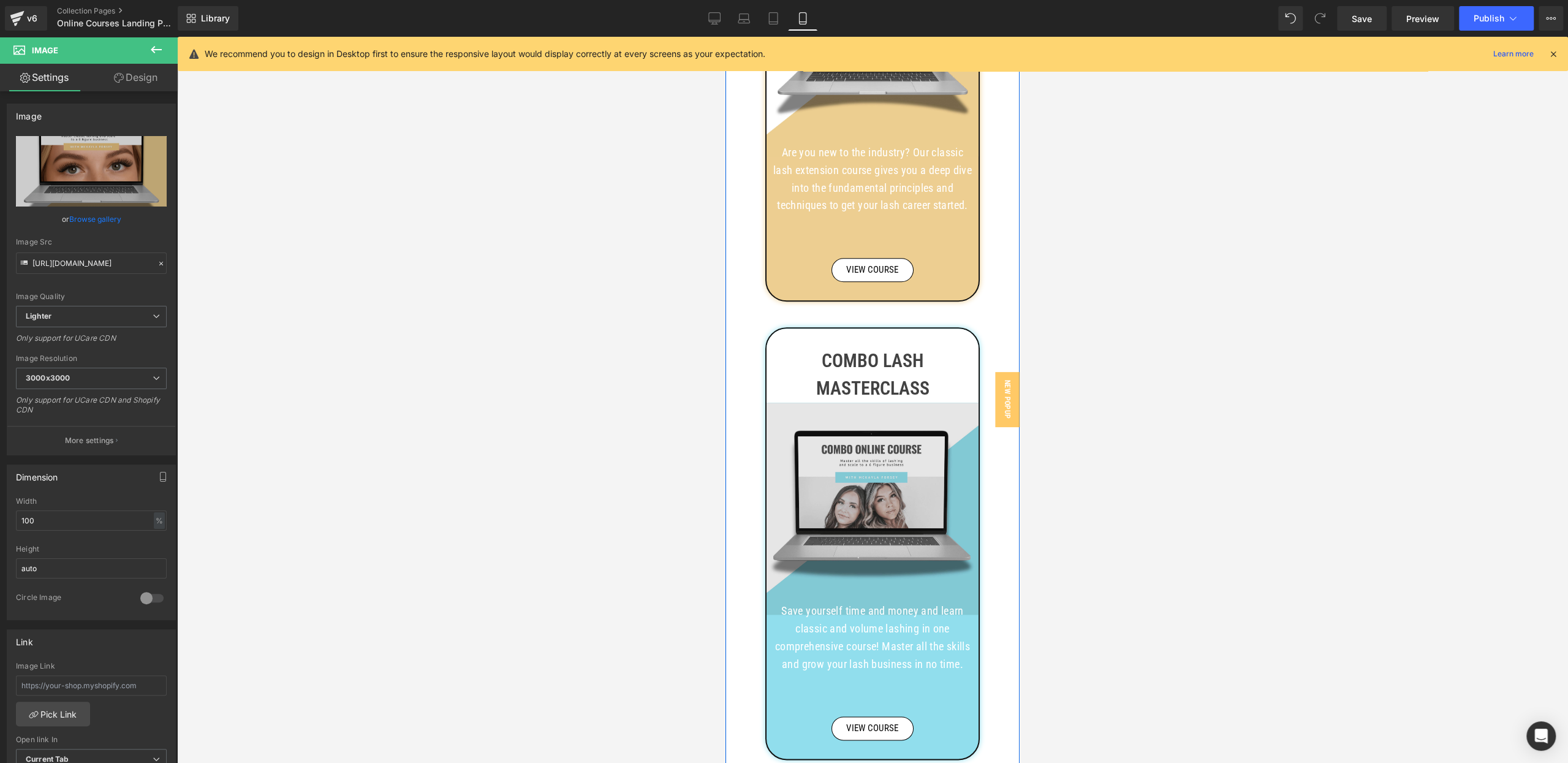
click at [852, 458] on img at bounding box center [872, 508] width 212 height 212
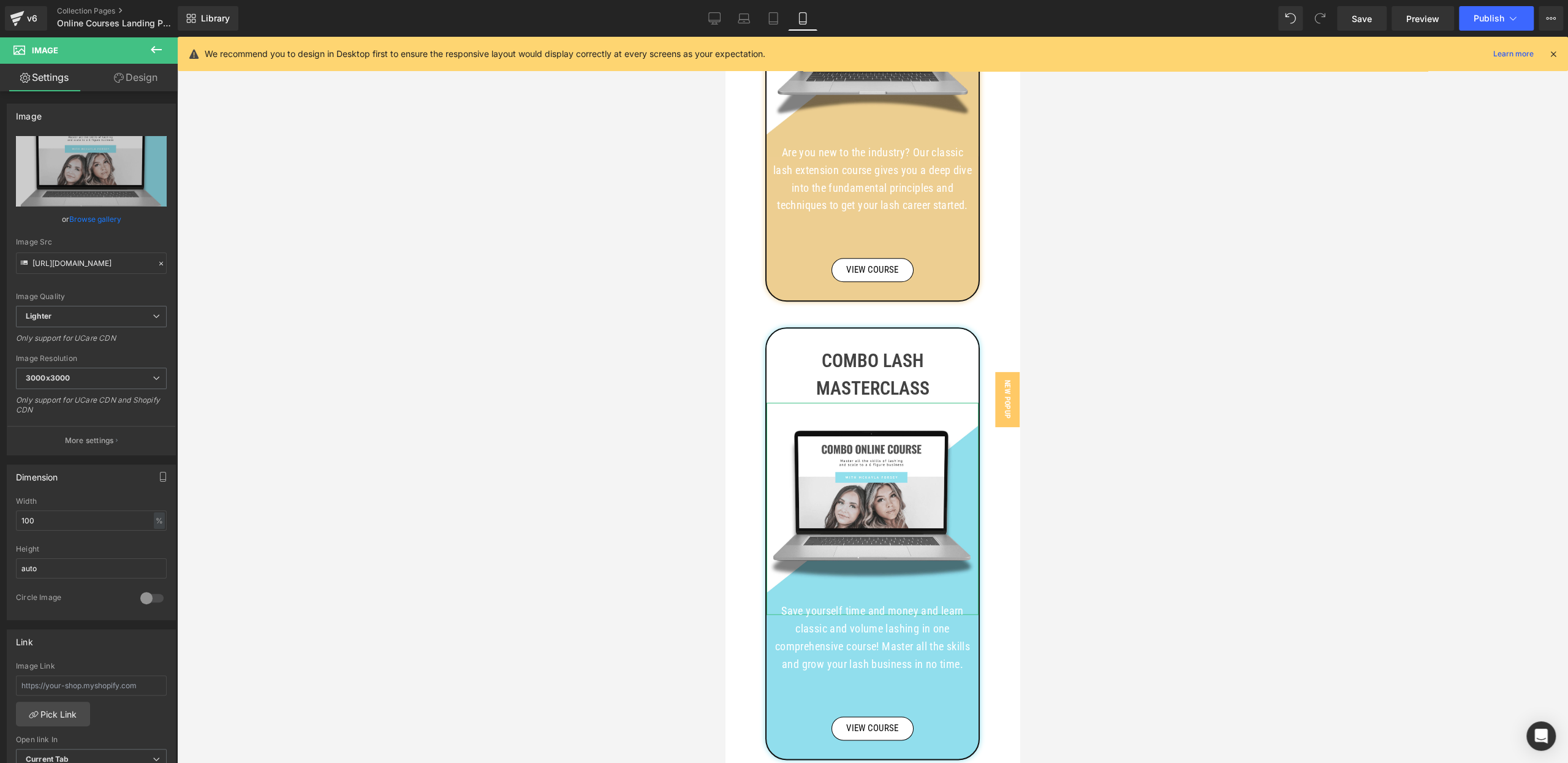
click at [92, 216] on link "Browse gallery" at bounding box center [95, 219] width 52 height 22
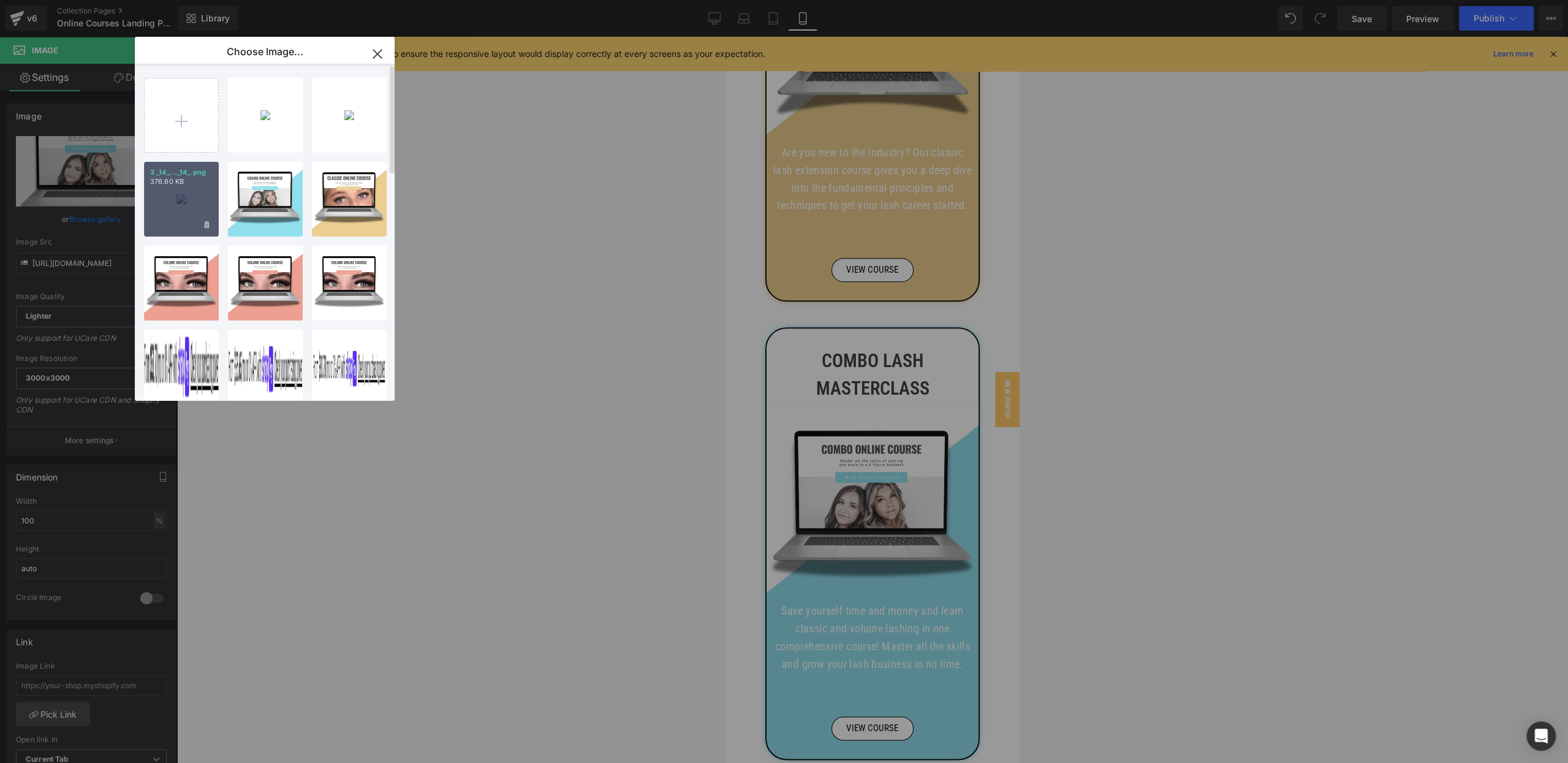
click at [167, 202] on div "3 _14_..._14_.png 376.60 KB" at bounding box center [181, 199] width 75 height 75
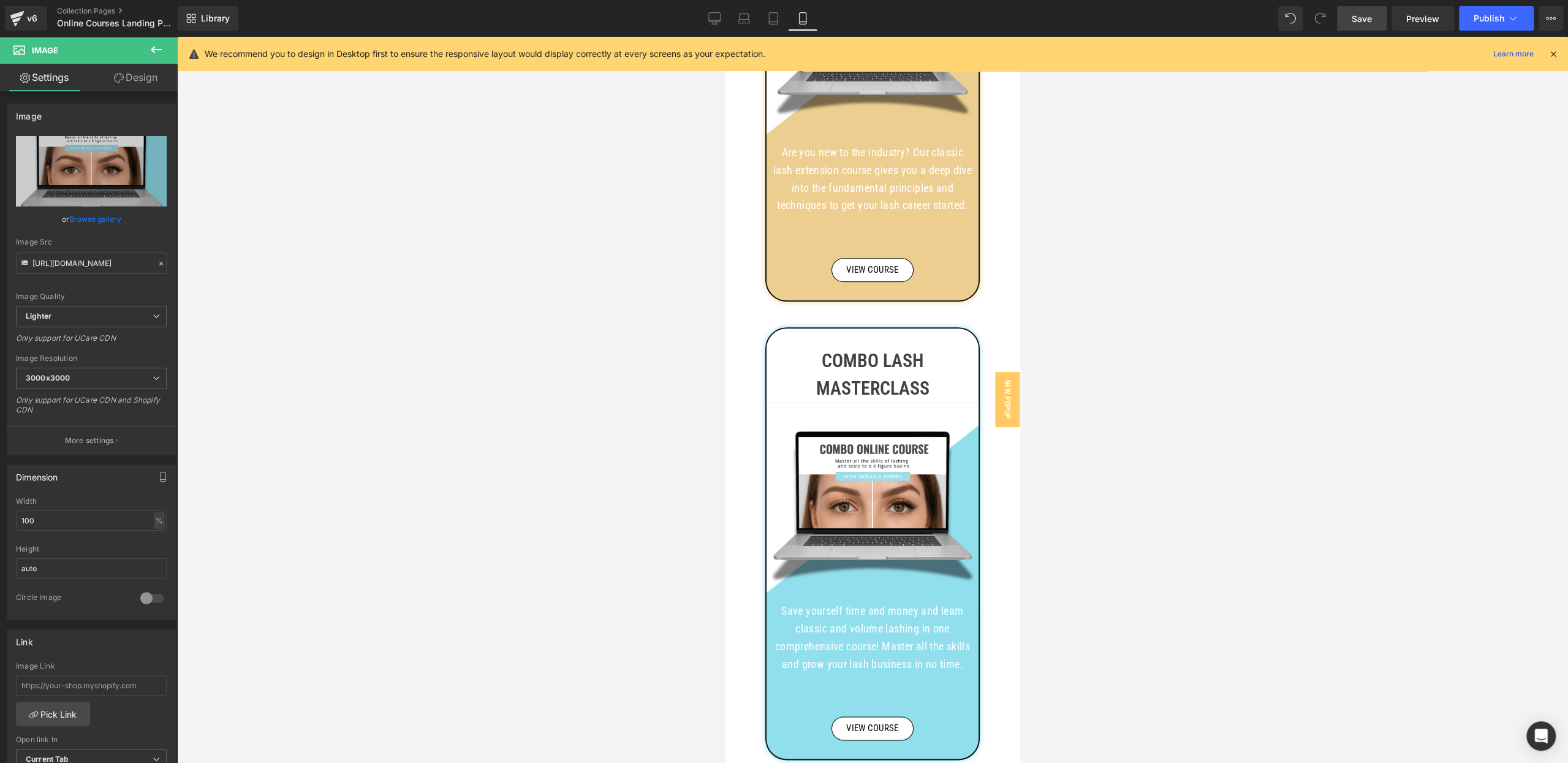
click at [1358, 20] on span "Save" at bounding box center [1361, 19] width 20 height 13
click at [1494, 16] on span "Publish" at bounding box center [1488, 18] width 30 height 10
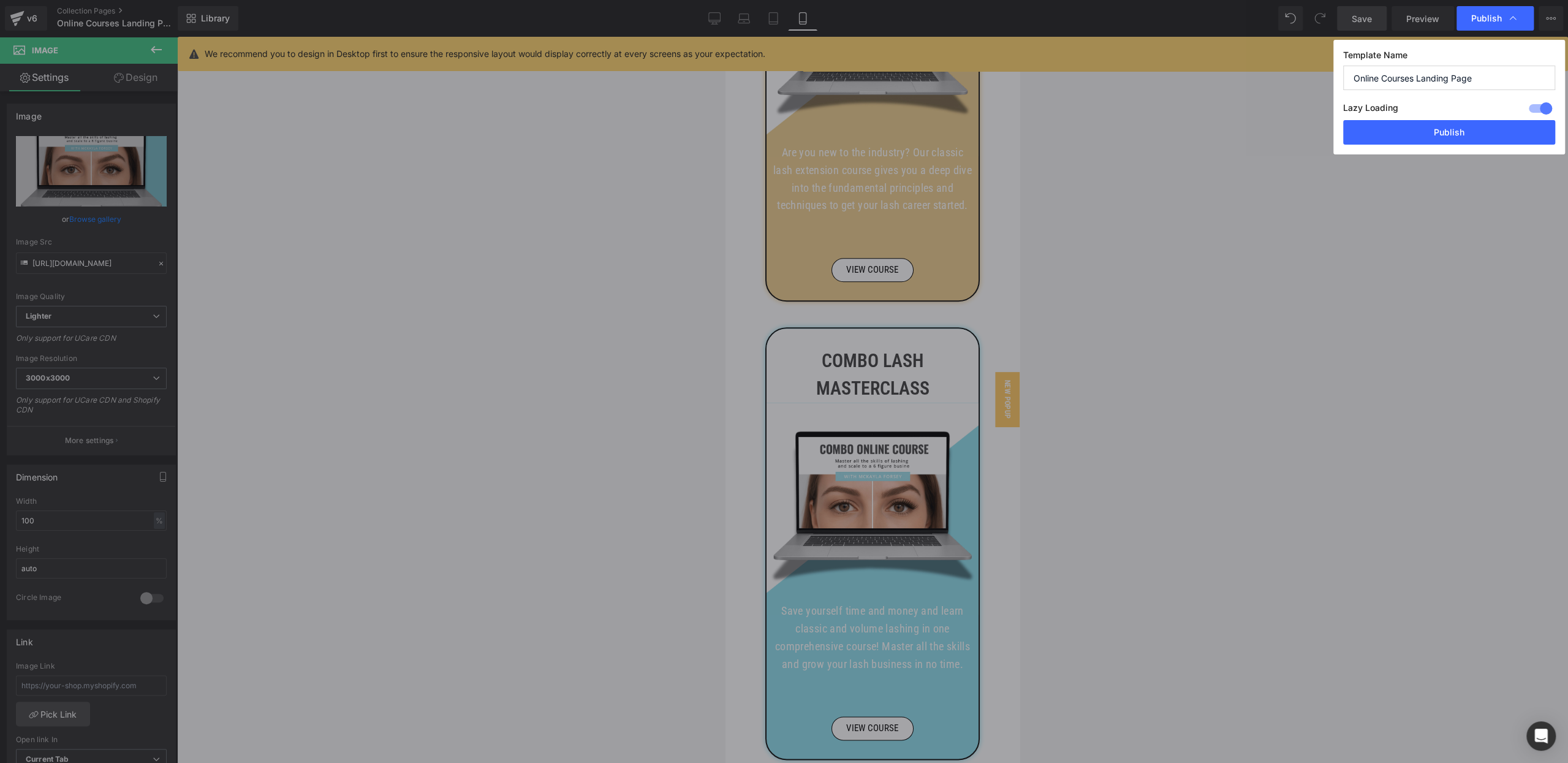
click at [1422, 135] on button "Publish" at bounding box center [1448, 133] width 212 height 25
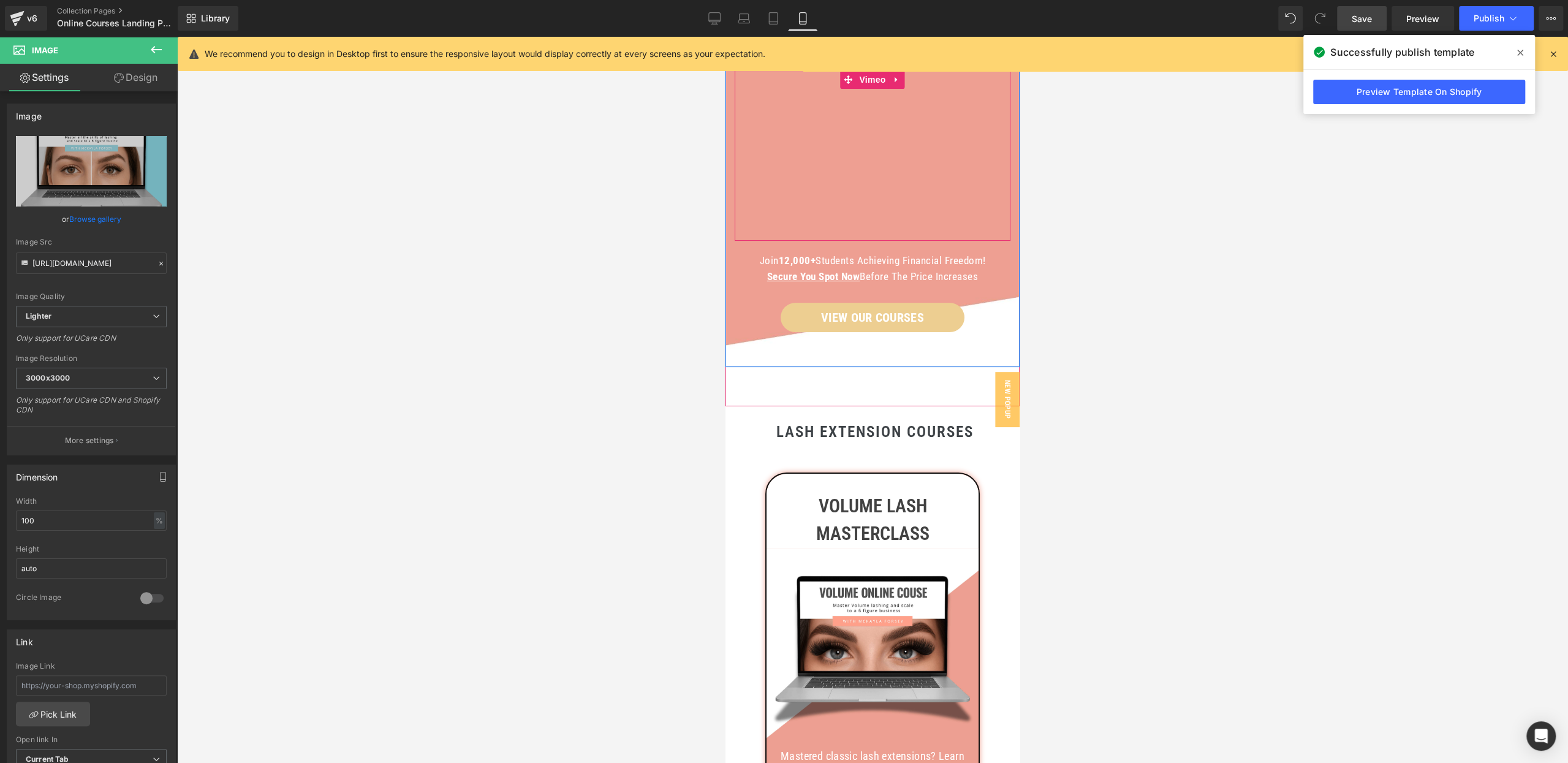
scroll to position [103, 0]
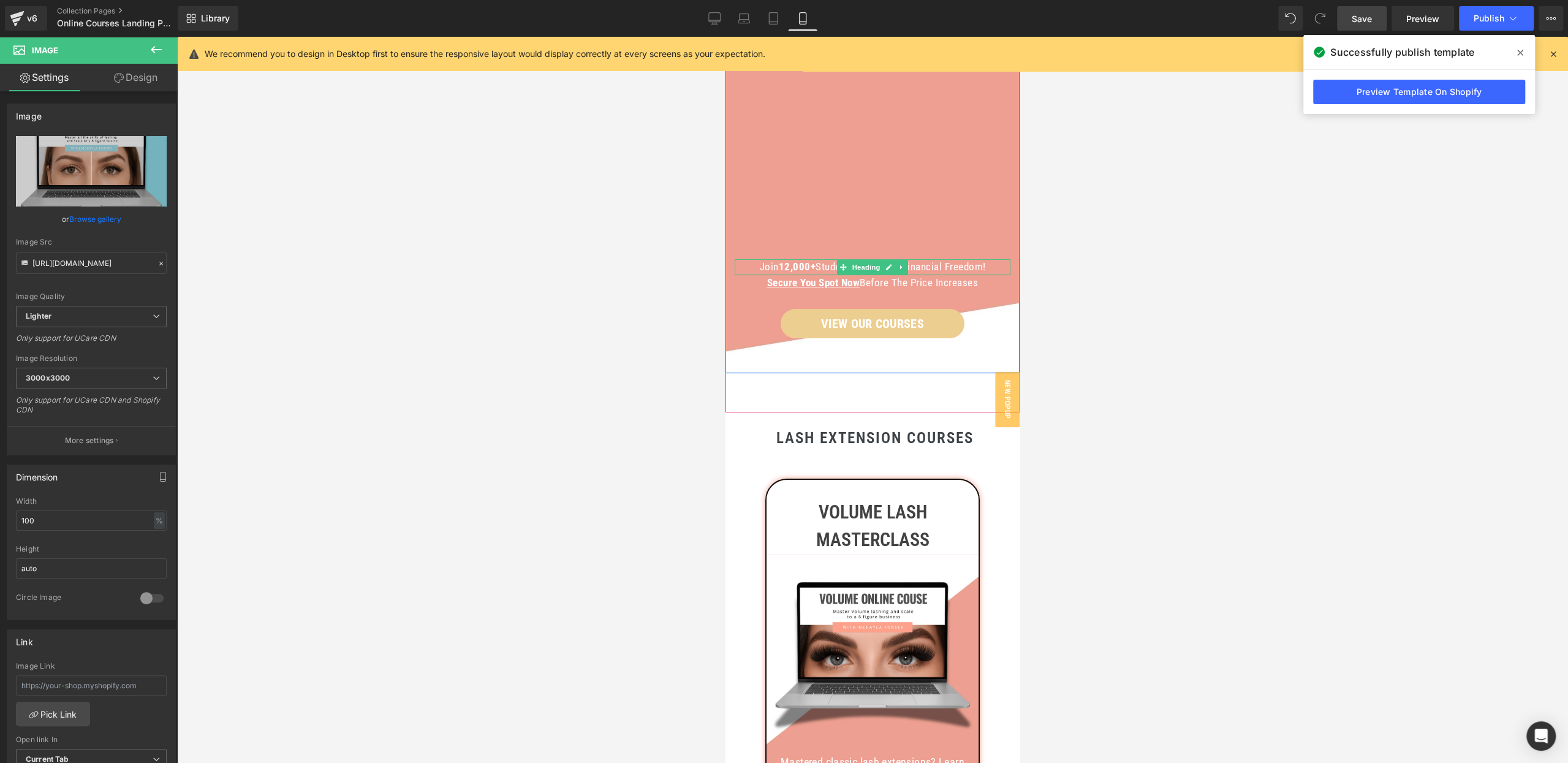
click at [799, 267] on strong "12,000+" at bounding box center [798, 267] width 37 height 12
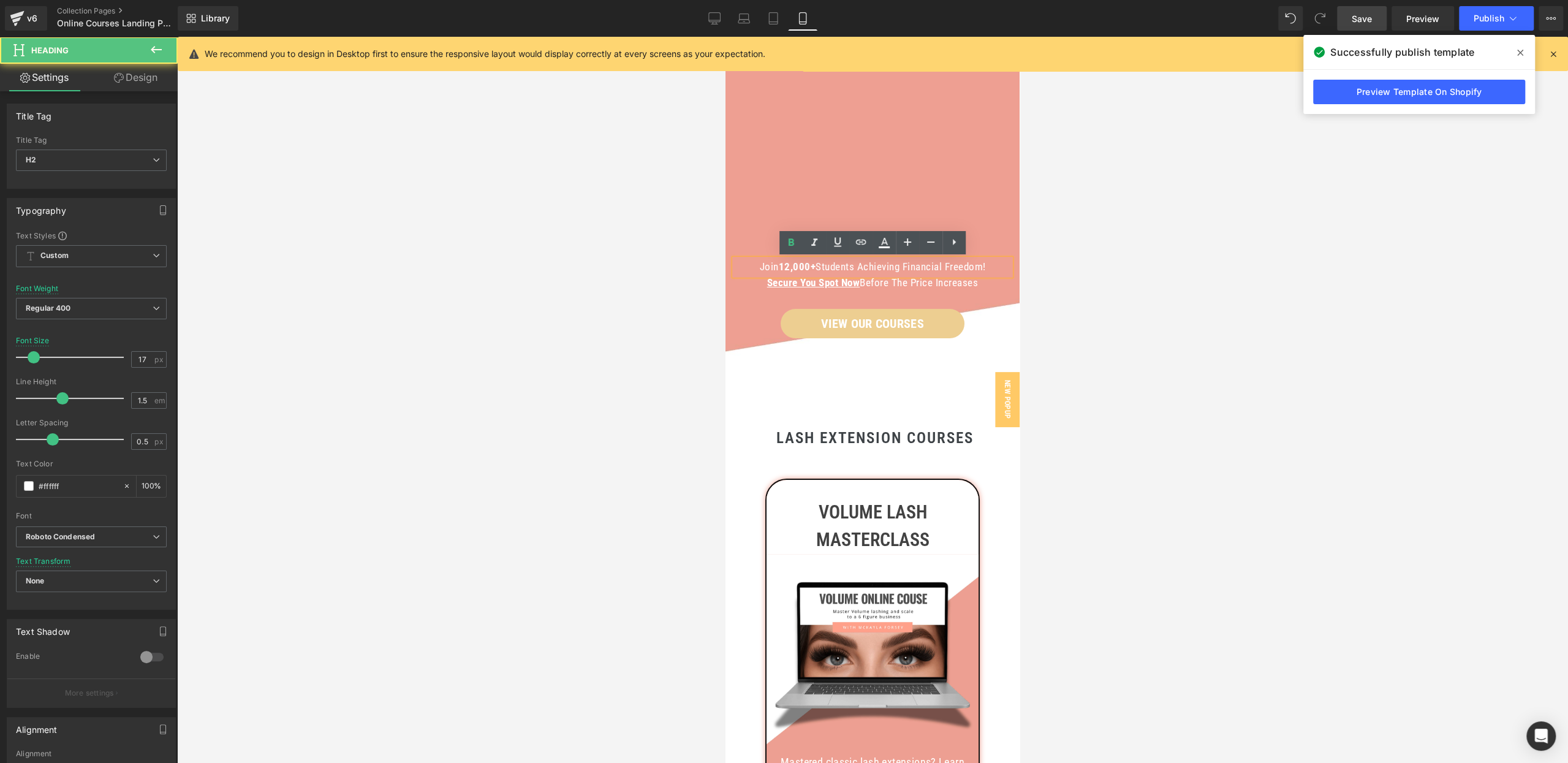
click at [788, 267] on strong "12,000+" at bounding box center [798, 267] width 37 height 12
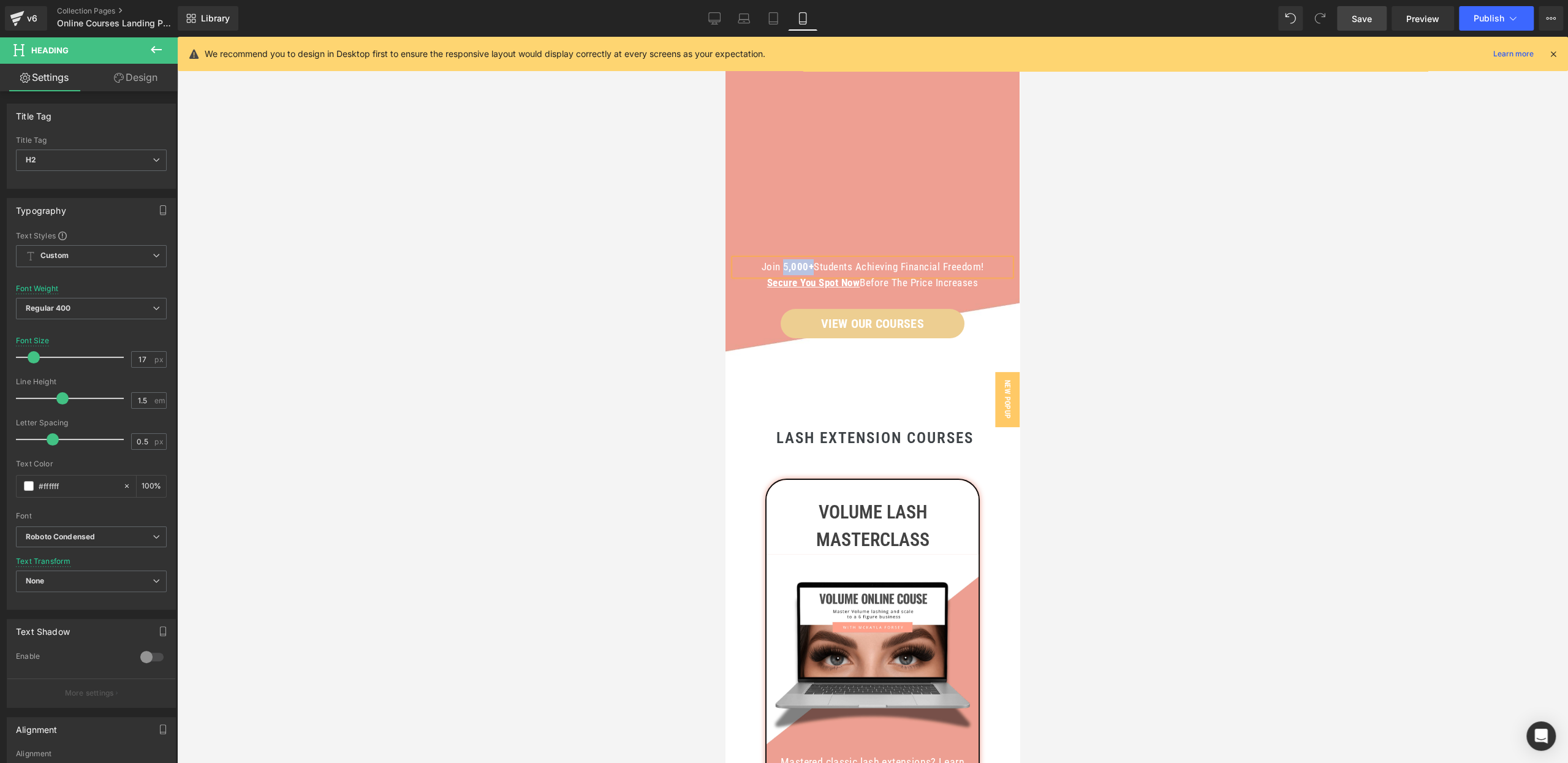
drag, startPoint x: 783, startPoint y: 266, endPoint x: 809, endPoint y: 266, distance: 26.0
click at [809, 266] on h2 "Join 5 ,000+ Students Achieving Financial Freedom!" at bounding box center [872, 267] width 276 height 16
click at [788, 239] on icon at bounding box center [790, 242] width 5 height 7
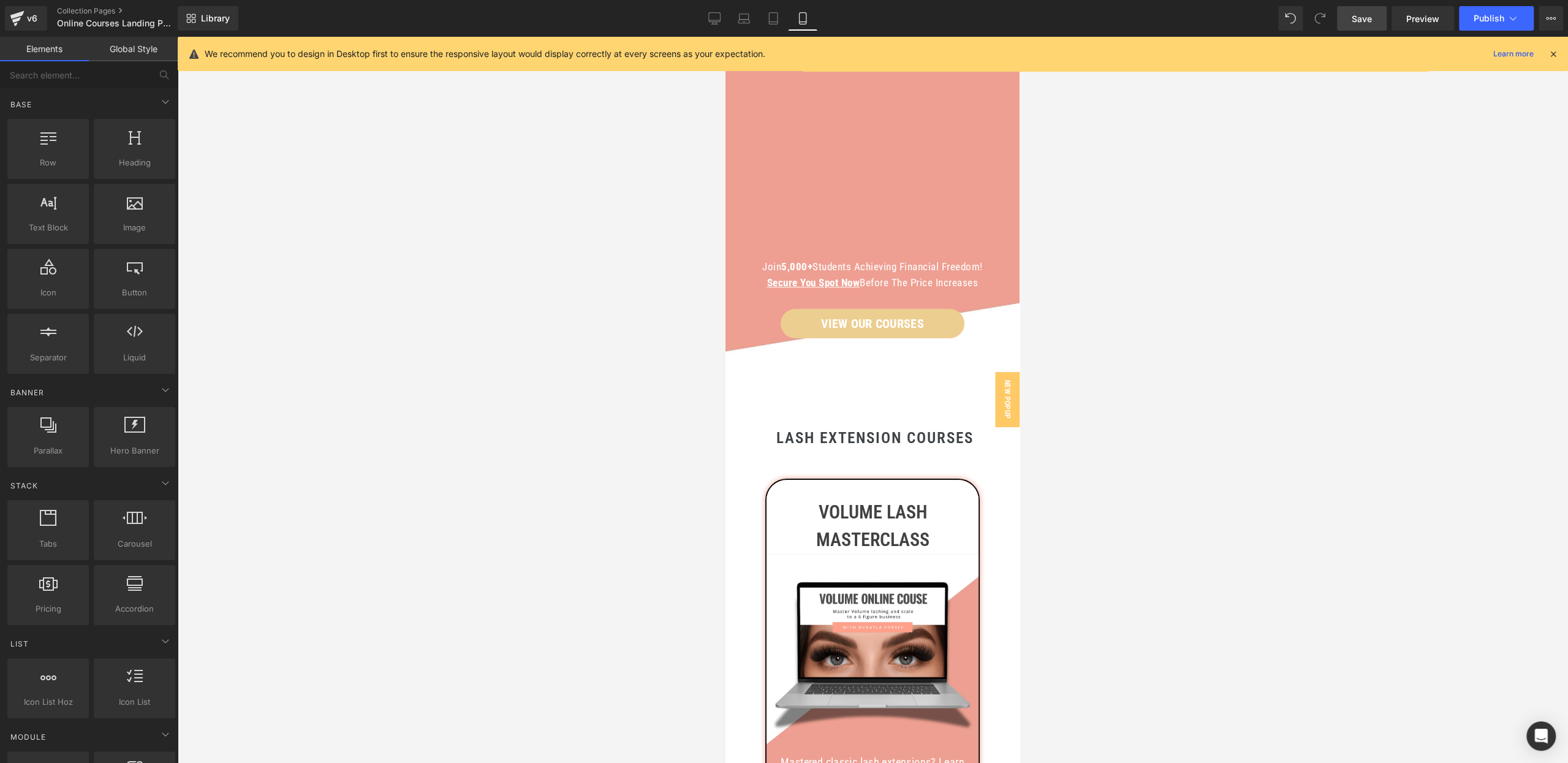
click at [669, 251] on div at bounding box center [872, 399] width 1391 height 726
click at [718, 13] on icon at bounding box center [714, 19] width 12 height 12
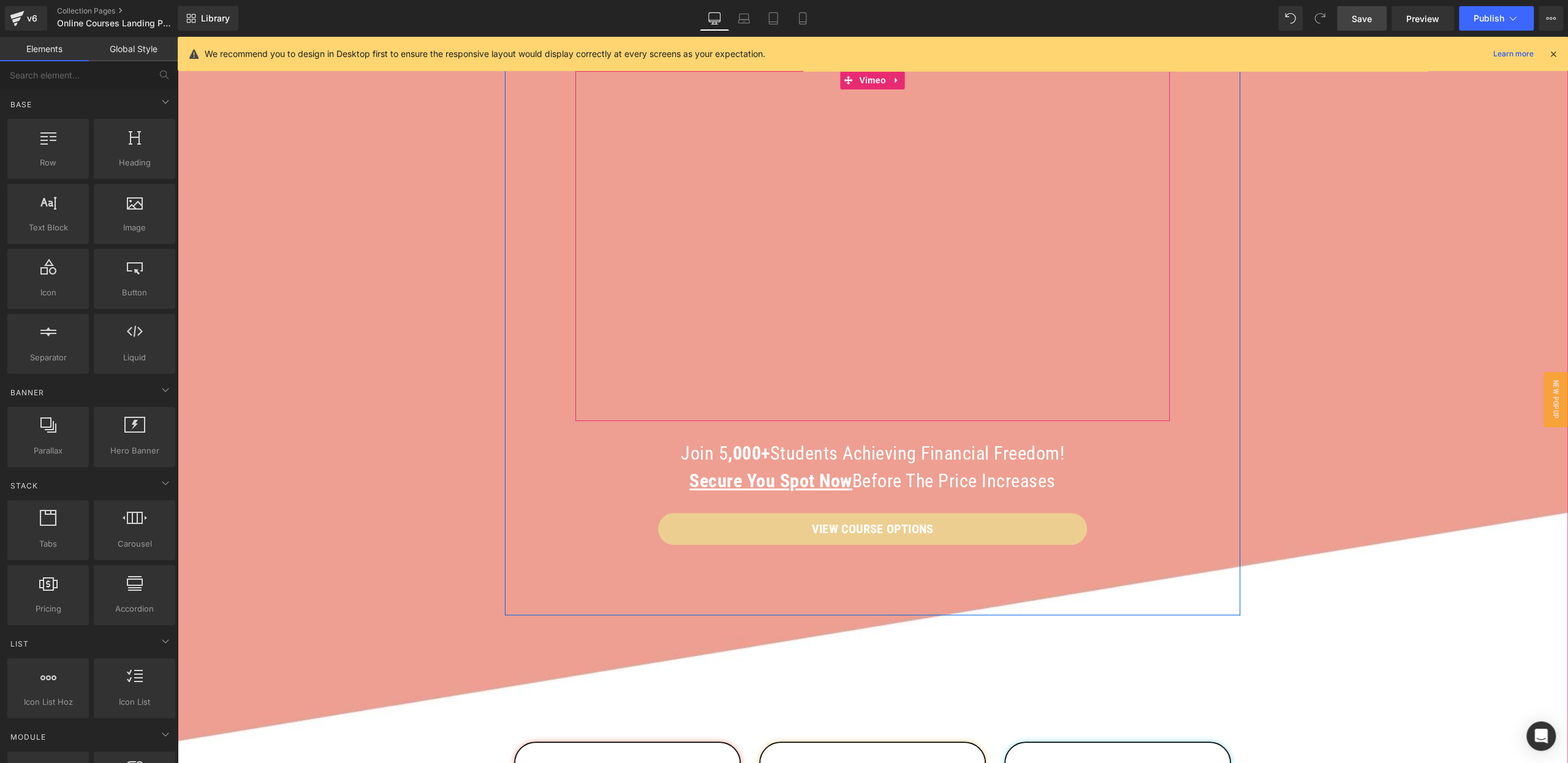
scroll to position [185, 0]
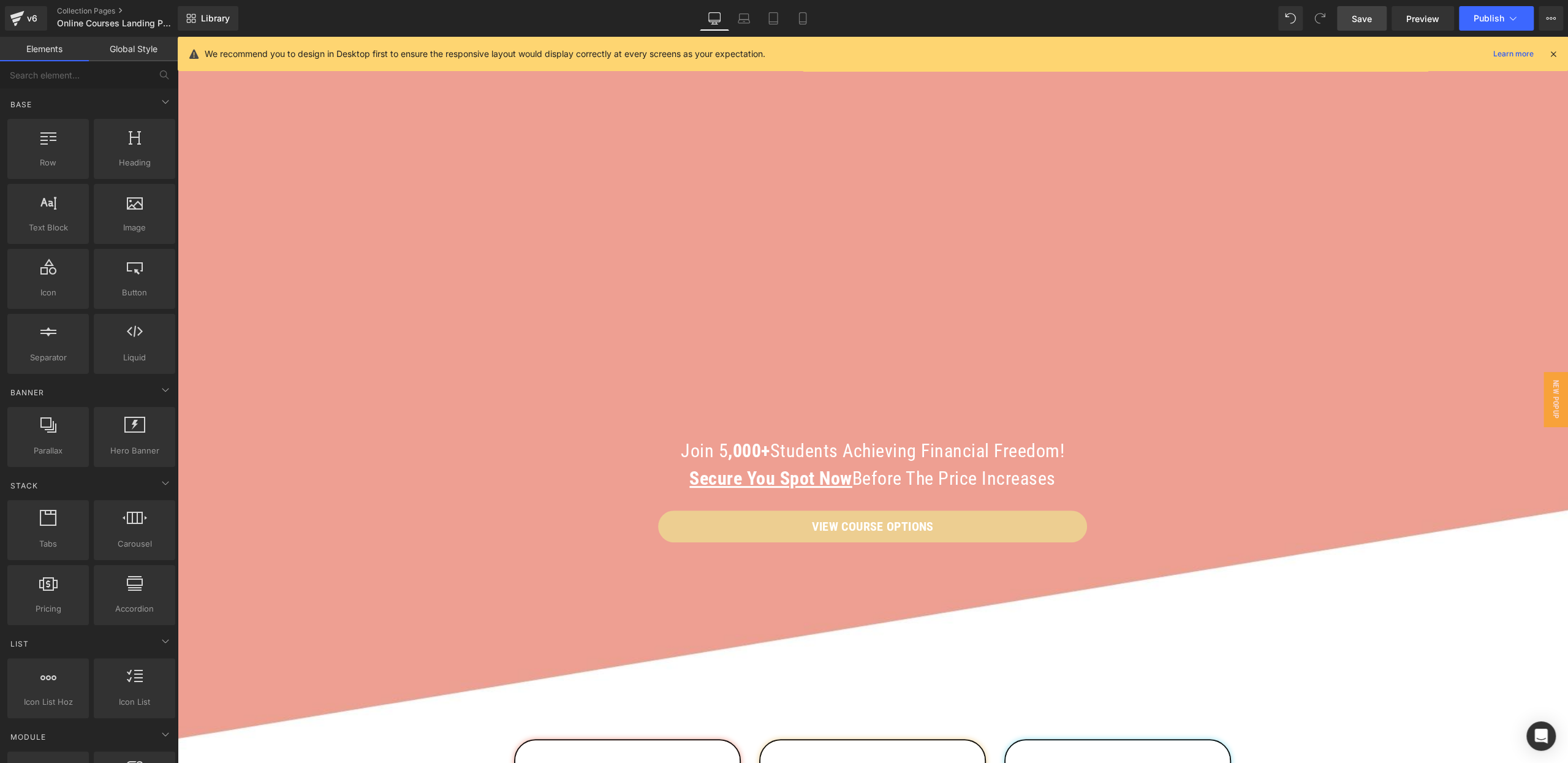
click at [1355, 17] on span "Save" at bounding box center [1361, 19] width 20 height 13
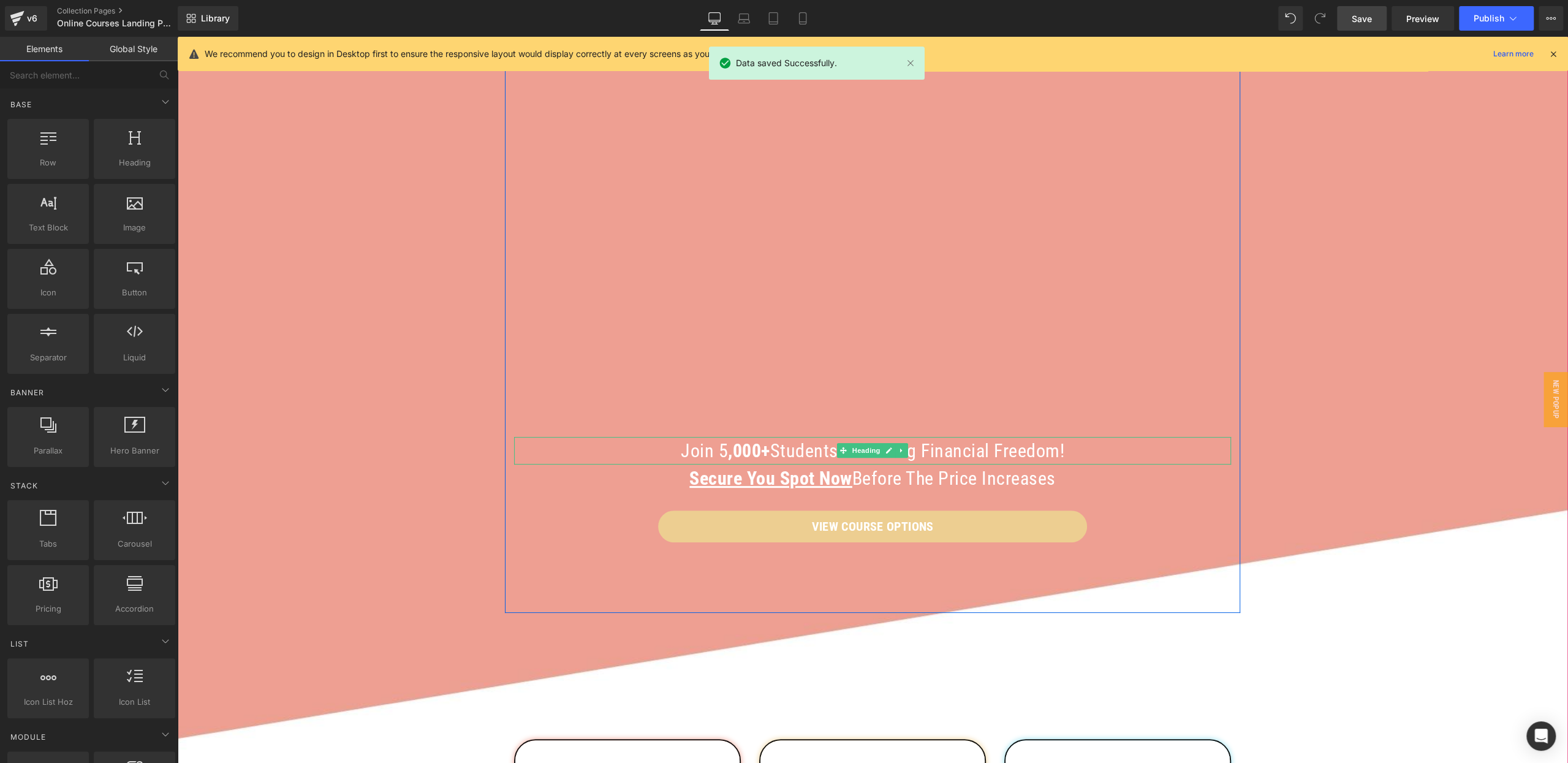
click at [721, 448] on h2 "Join 5 ,000+ Students Achieving Financial Freedom!" at bounding box center [872, 450] width 717 height 27
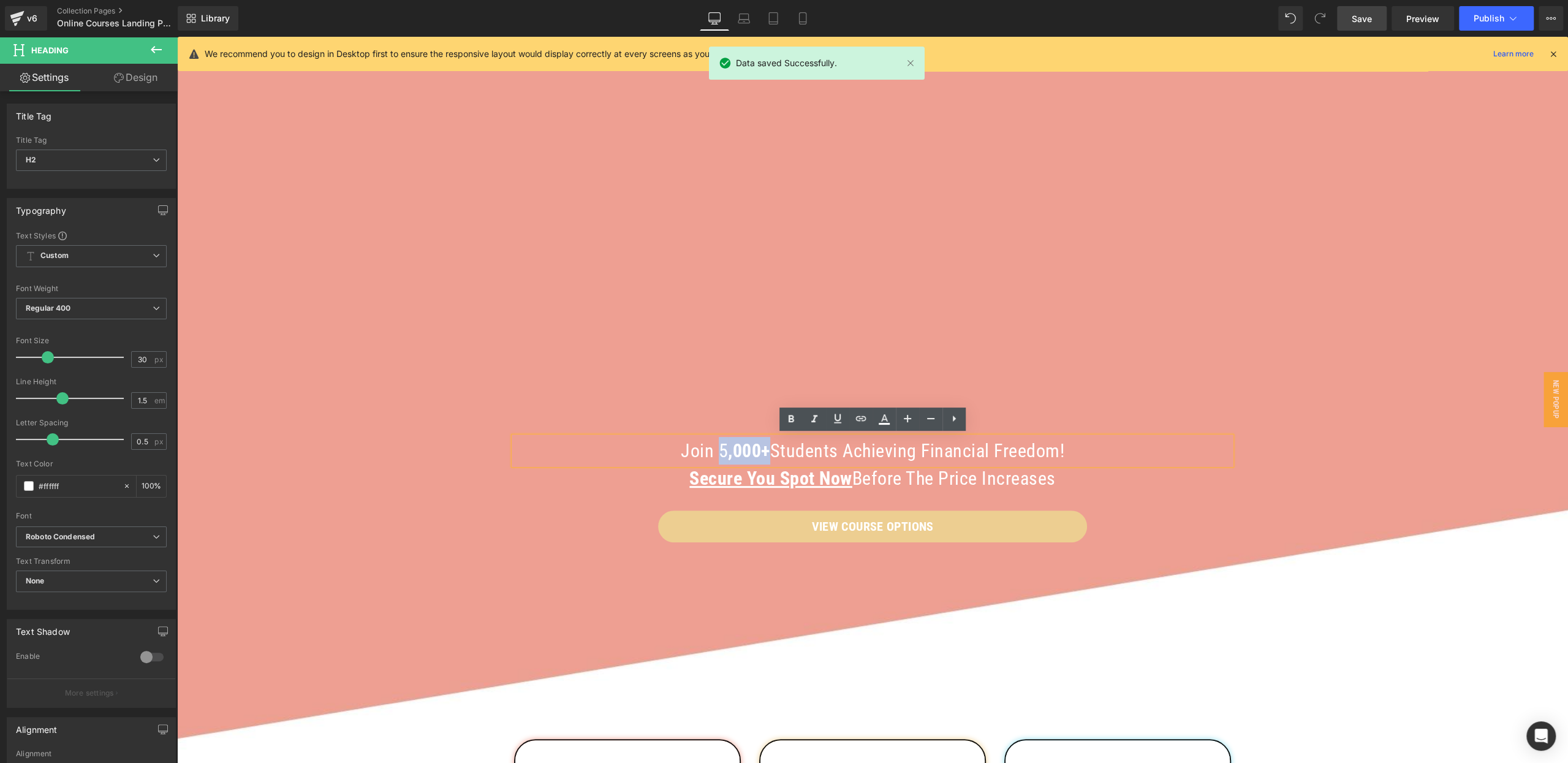
drag, startPoint x: 718, startPoint y: 449, endPoint x: 765, endPoint y: 449, distance: 47.0
click at [766, 451] on h2 "Join 5 ,000+ Students Achieving Financial Freedom!" at bounding box center [872, 450] width 717 height 27
click at [791, 420] on icon at bounding box center [790, 419] width 5 height 7
click at [1351, 16] on link "Save" at bounding box center [1361, 19] width 50 height 25
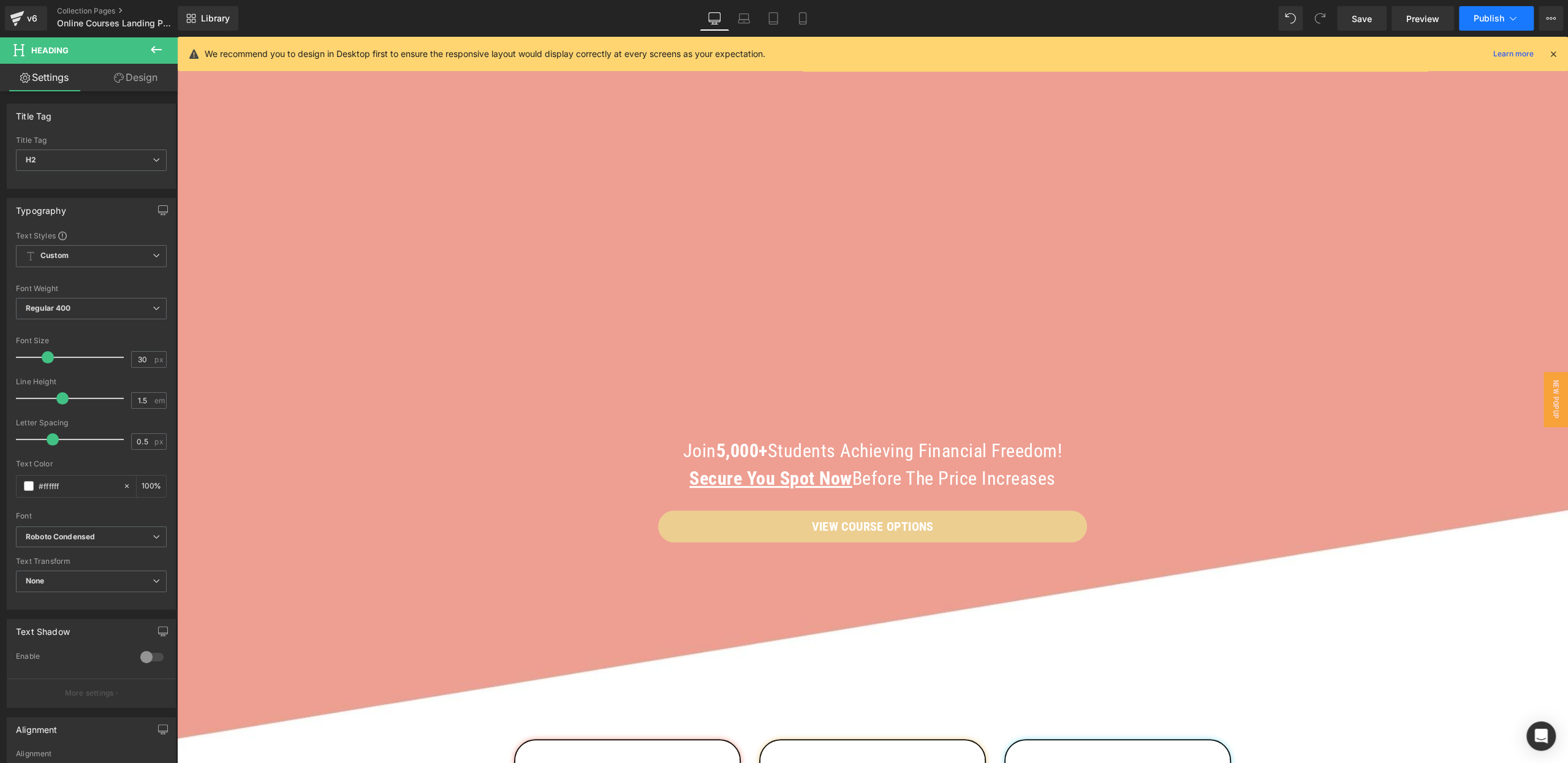
click at [1481, 23] on button "Publish" at bounding box center [1496, 19] width 75 height 25
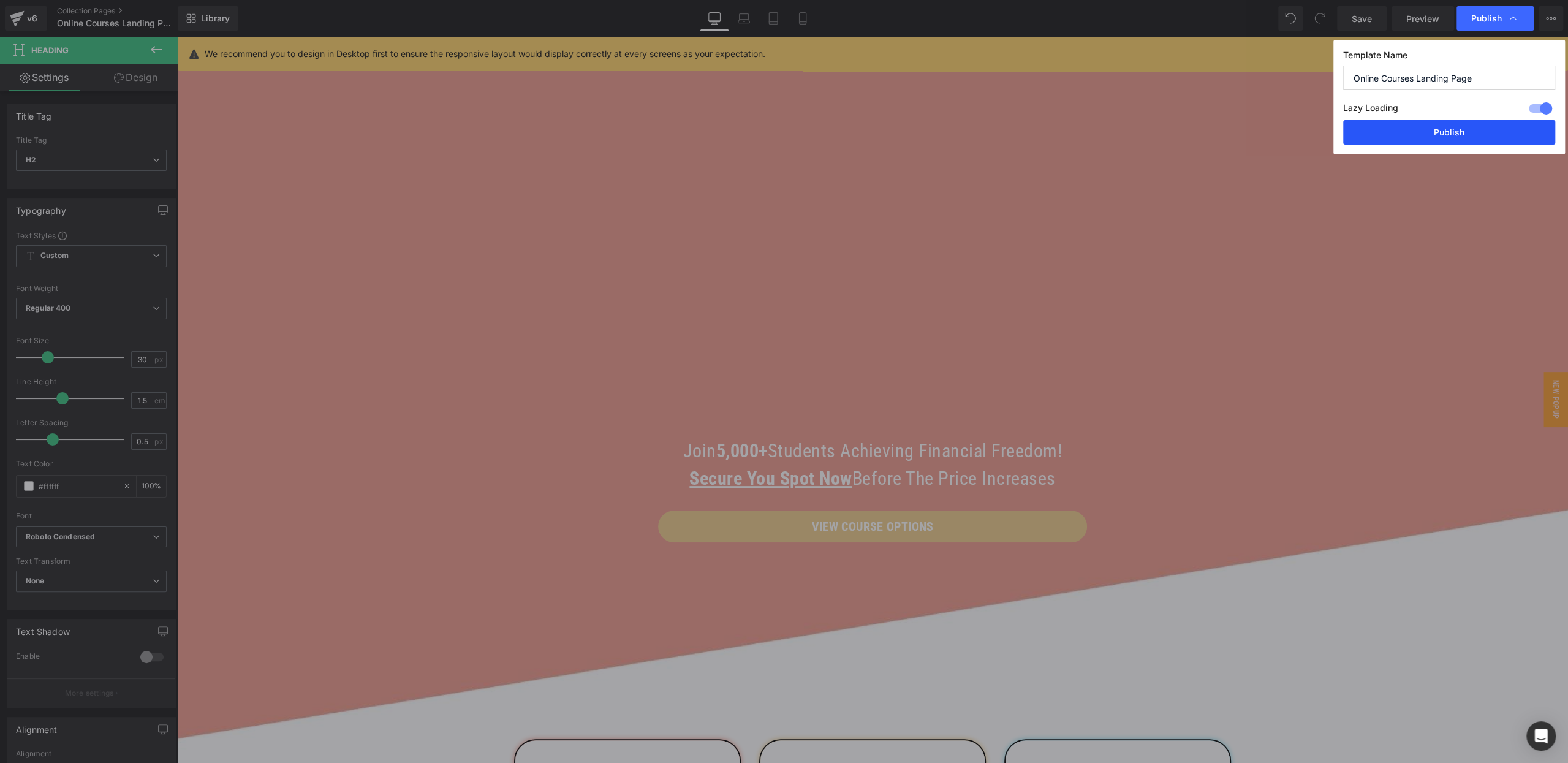
drag, startPoint x: 1404, startPoint y: 131, endPoint x: 1111, endPoint y: 160, distance: 294.4
click at [1404, 131] on button "Publish" at bounding box center [1448, 133] width 212 height 25
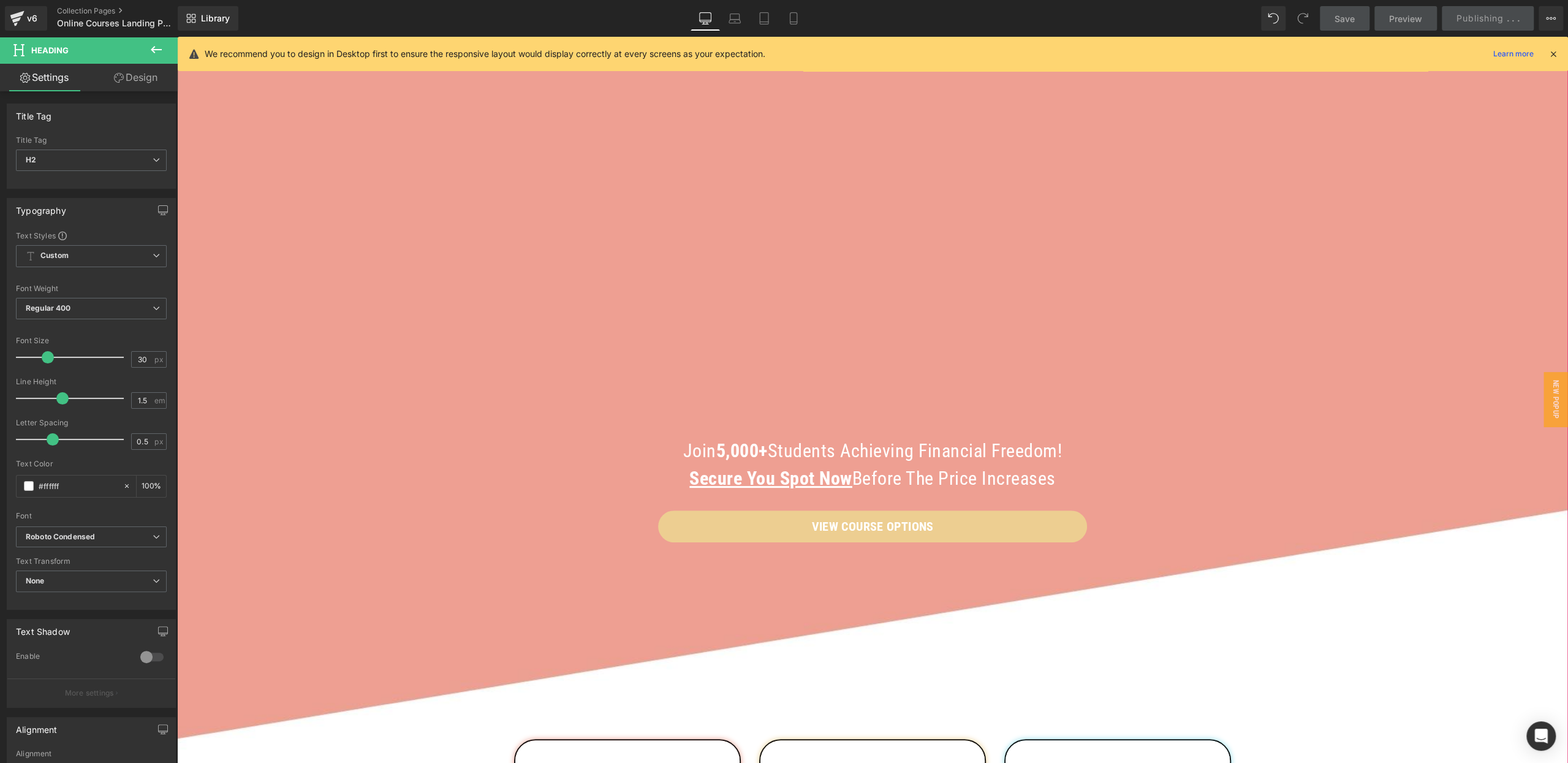
scroll to position [0, 0]
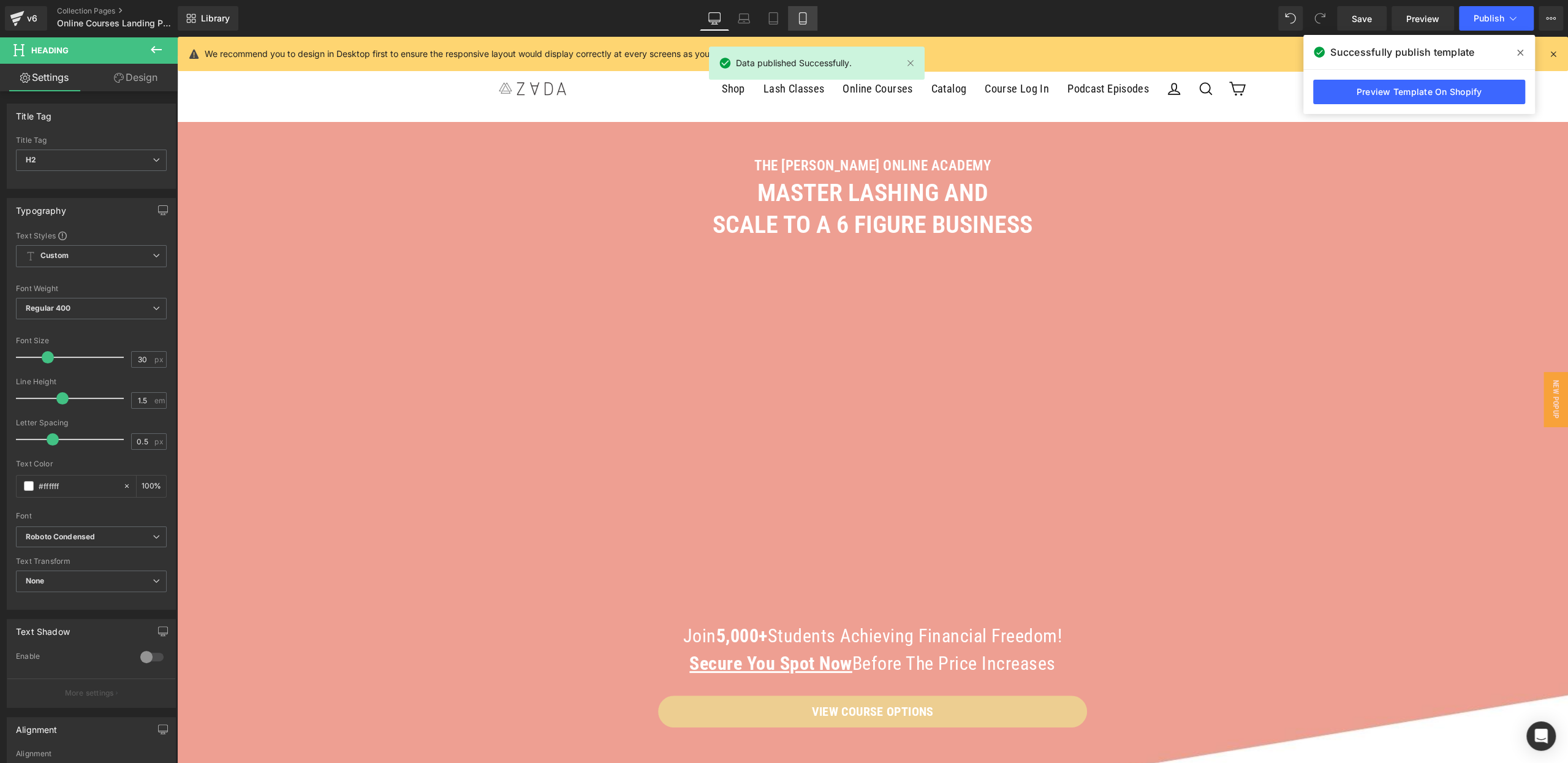
click at [794, 13] on link "Mobile" at bounding box center [802, 19] width 30 height 25
